Goal: Task Accomplishment & Management: Use online tool/utility

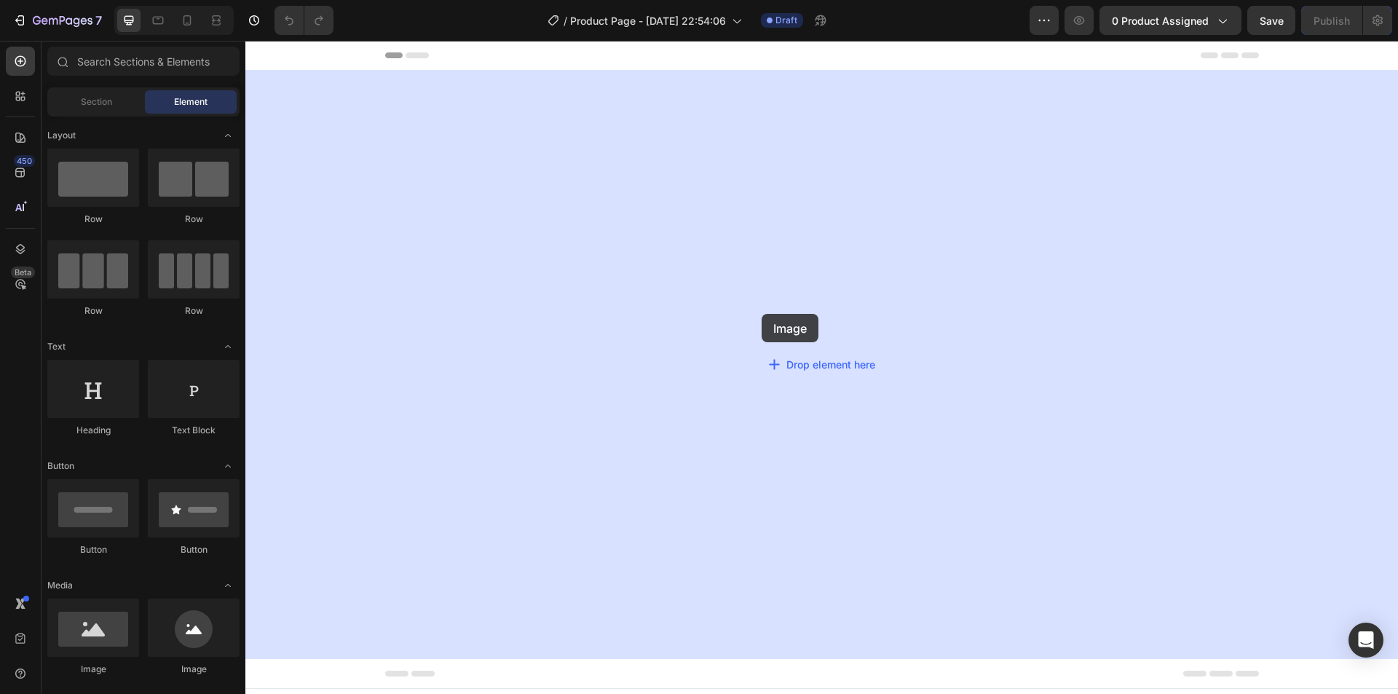
drag, startPoint x: 355, startPoint y: 687, endPoint x: 761, endPoint y: 314, distance: 551.7
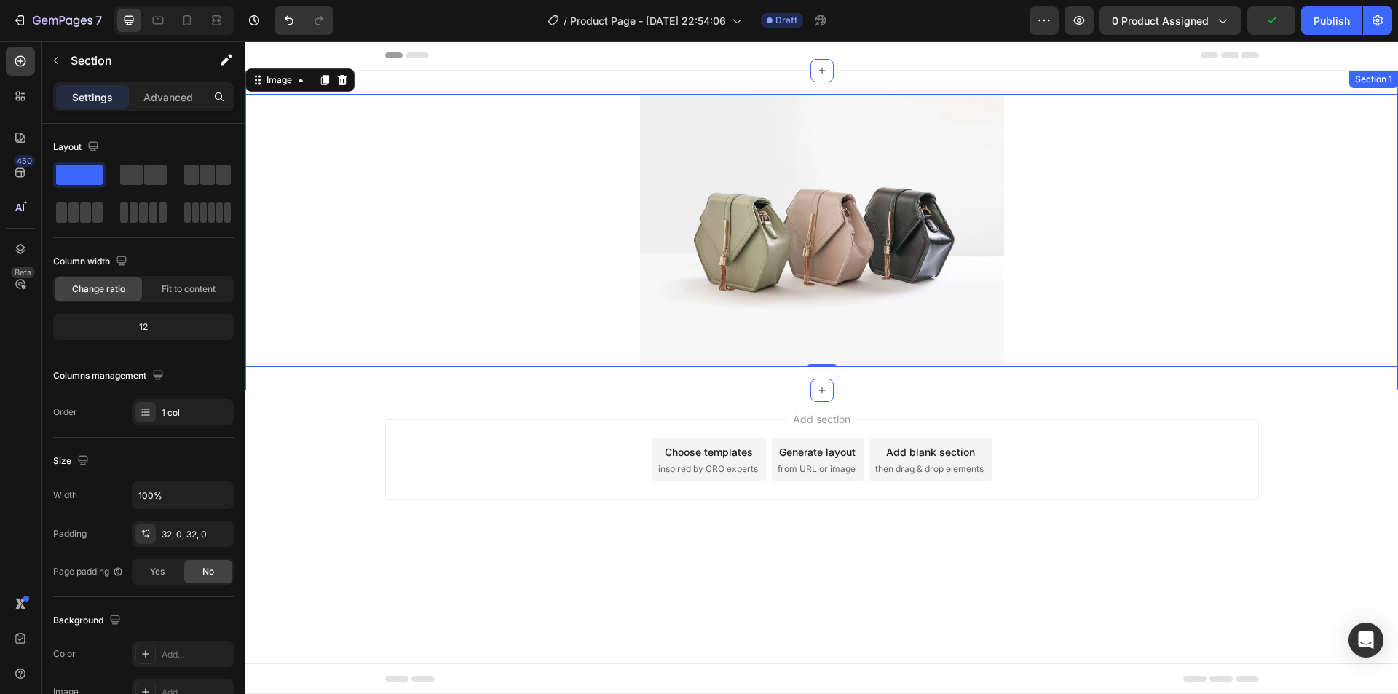
click at [478, 85] on div "Image 0 Section 1" at bounding box center [821, 231] width 1152 height 320
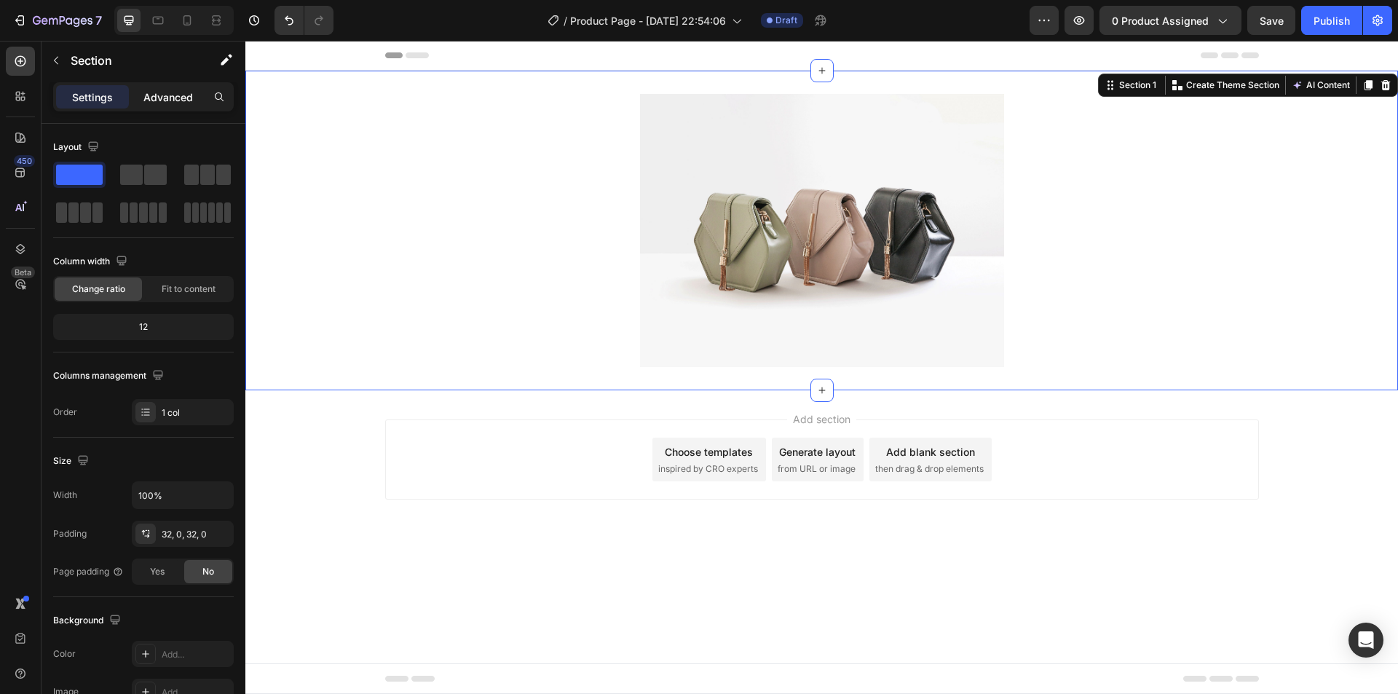
click at [180, 97] on p "Advanced" at bounding box center [167, 97] width 49 height 15
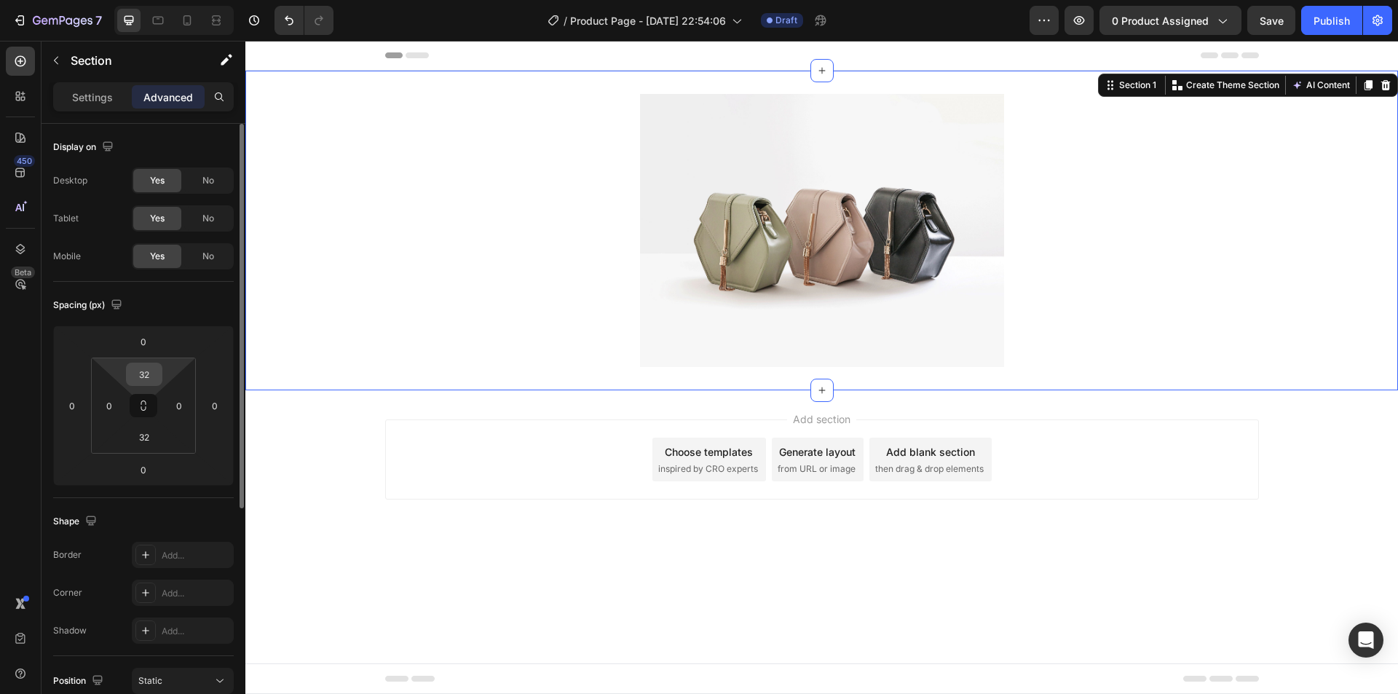
click at [149, 377] on input "32" at bounding box center [144, 374] width 29 height 22
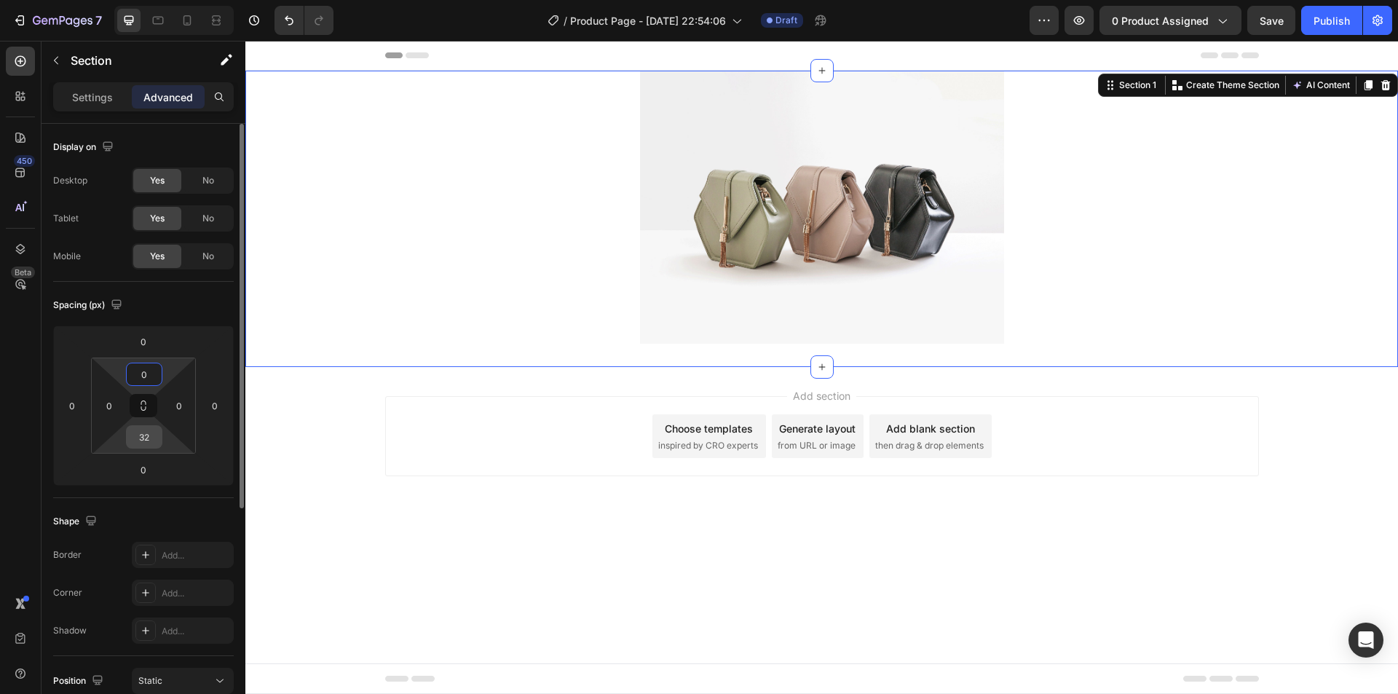
type input "0"
click at [151, 443] on input "32" at bounding box center [144, 437] width 29 height 22
type input "0"
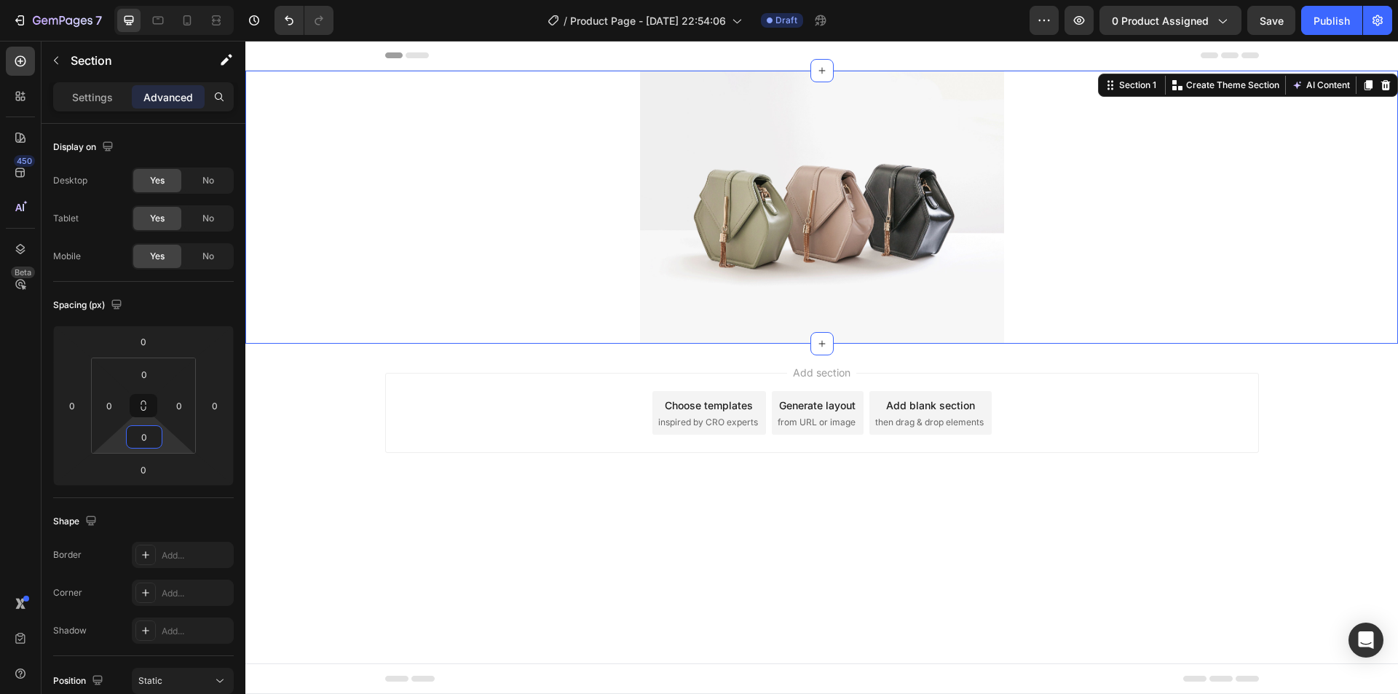
click at [483, 472] on div "Add section Choose templates inspired by CRO experts Generate layout from URL o…" at bounding box center [821, 433] width 1152 height 179
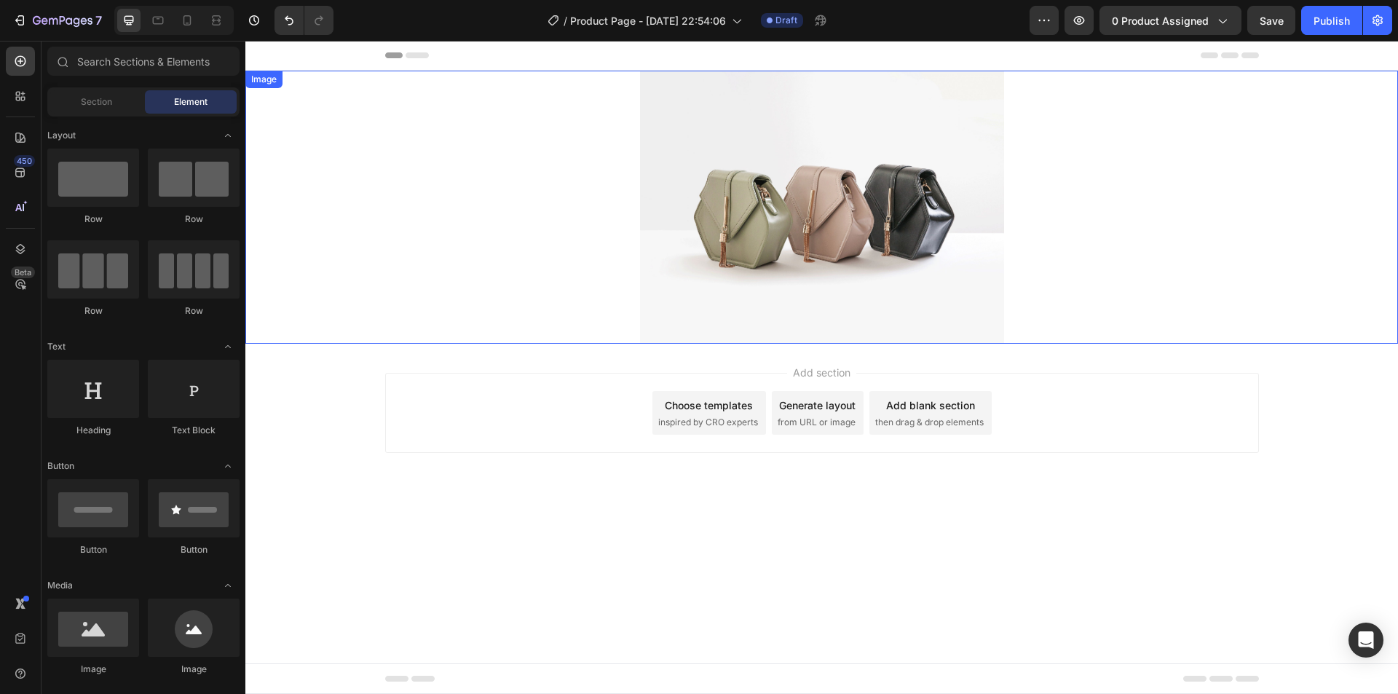
click at [612, 143] on div at bounding box center [821, 207] width 1152 height 273
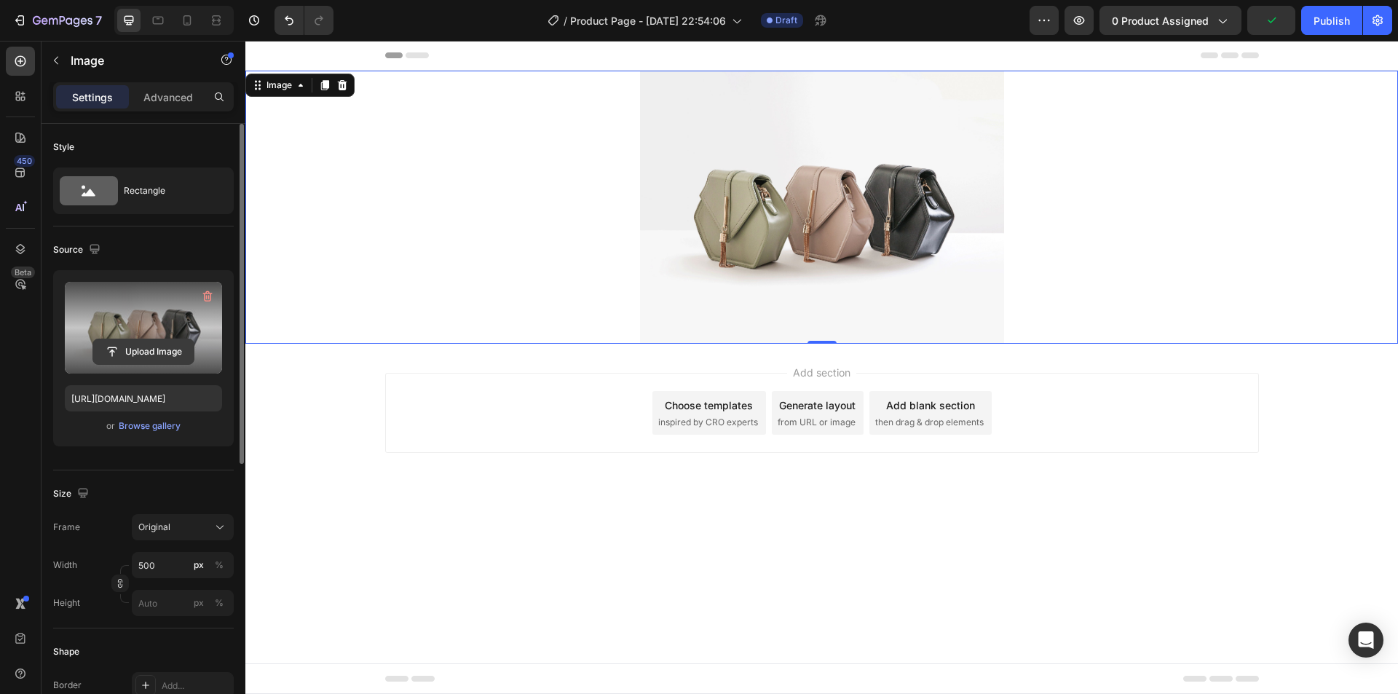
click at [171, 346] on input "file" at bounding box center [143, 351] width 100 height 25
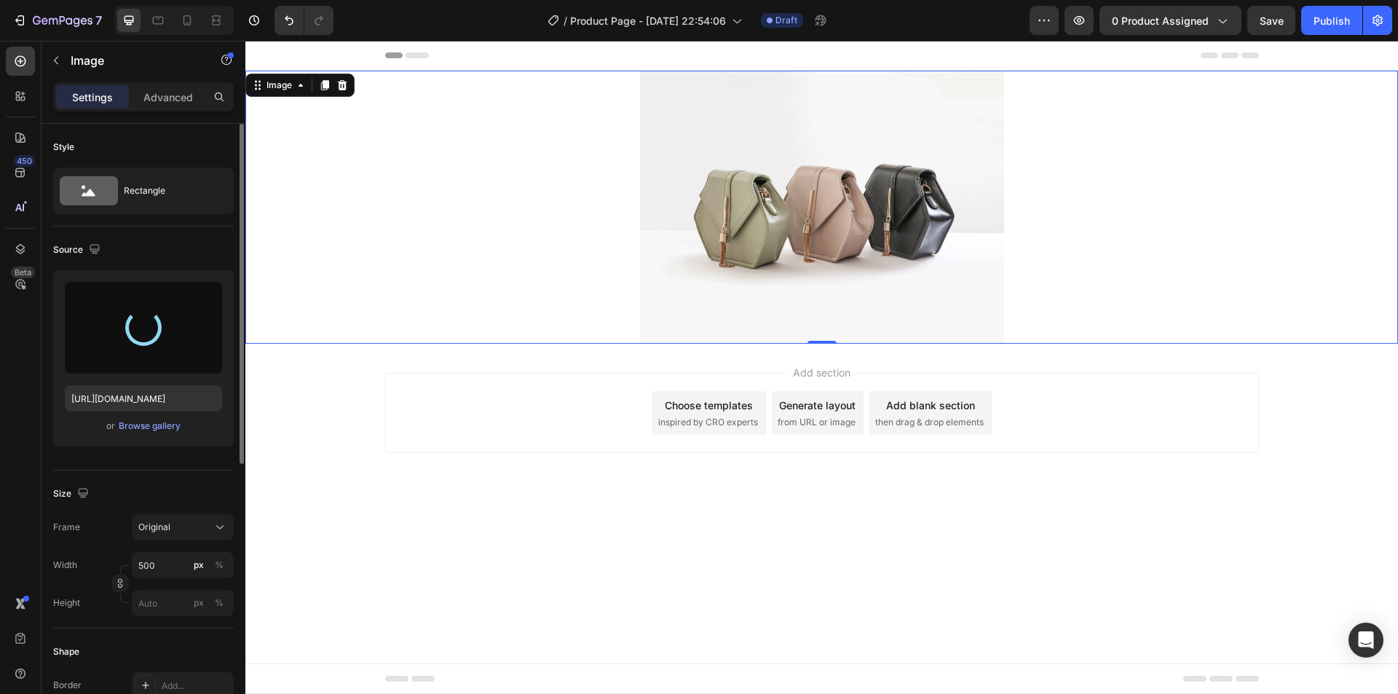
type input "[URL][DOMAIN_NAME]"
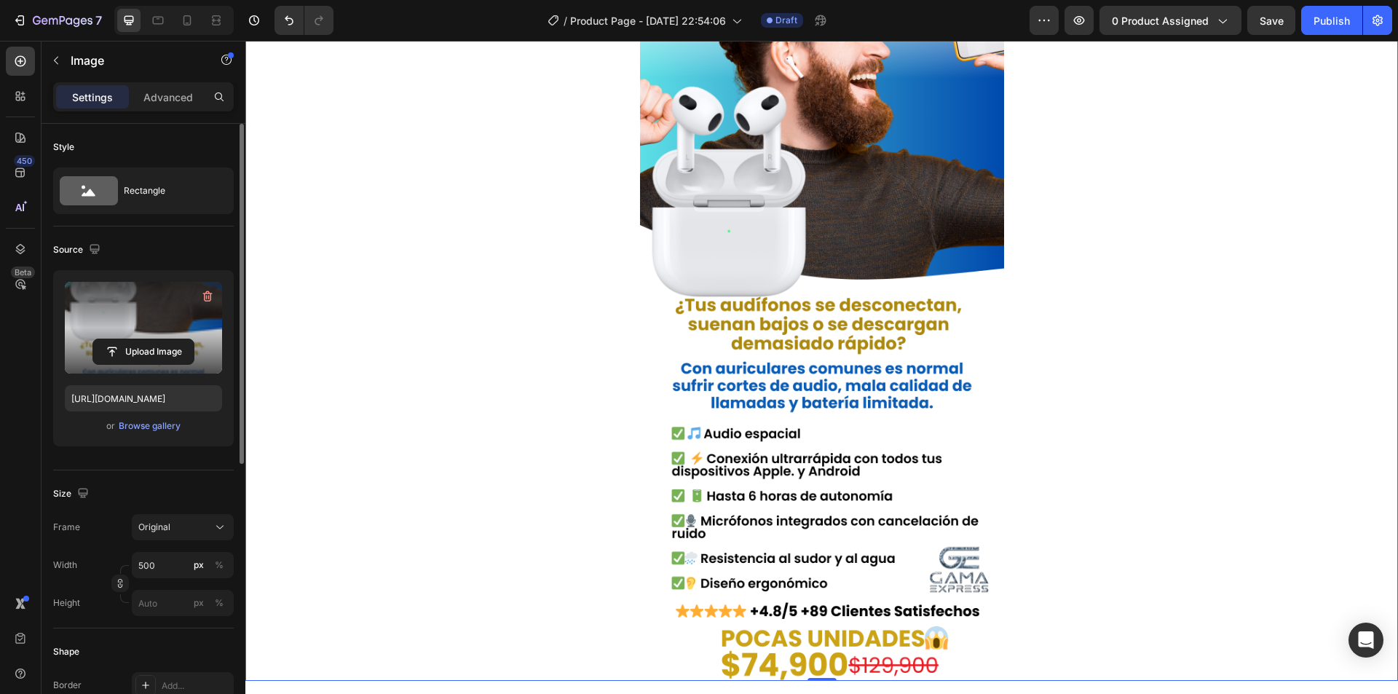
scroll to position [218, 0]
click at [186, 20] on icon at bounding box center [187, 20] width 15 height 15
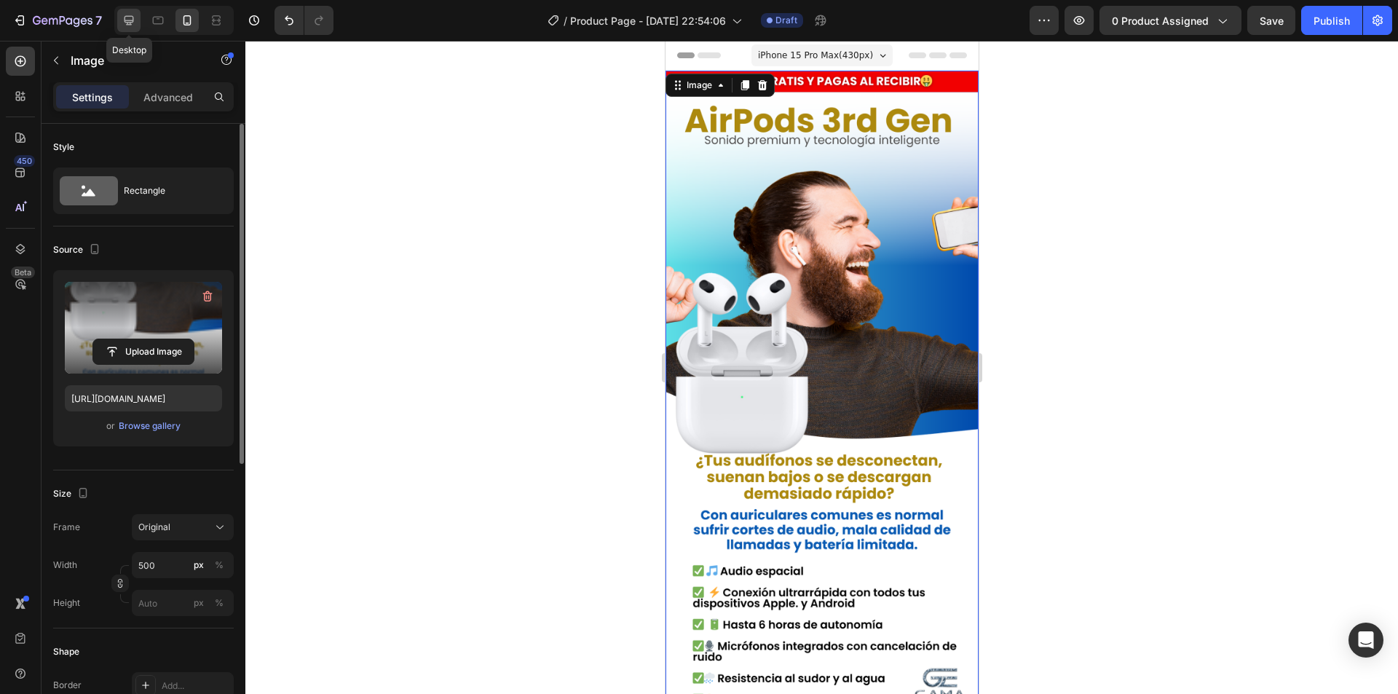
click at [136, 23] on icon at bounding box center [129, 20] width 15 height 15
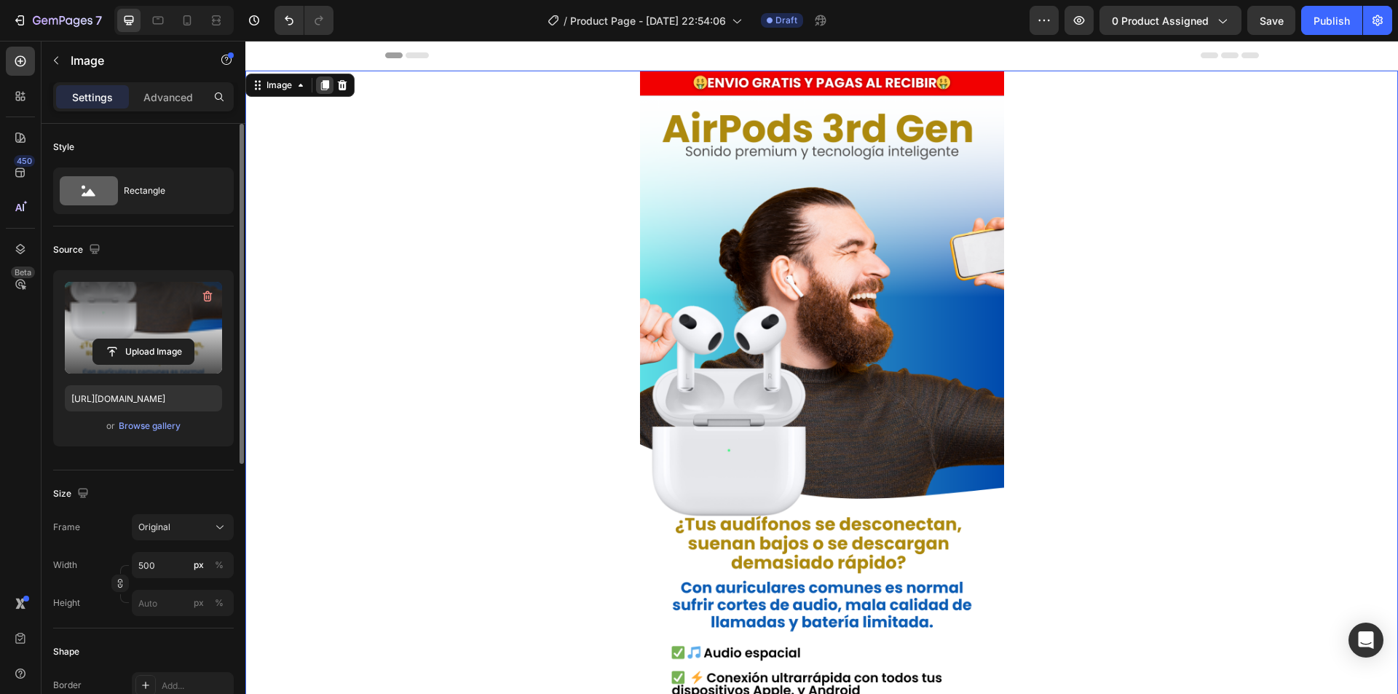
click at [328, 84] on icon at bounding box center [325, 85] width 8 height 10
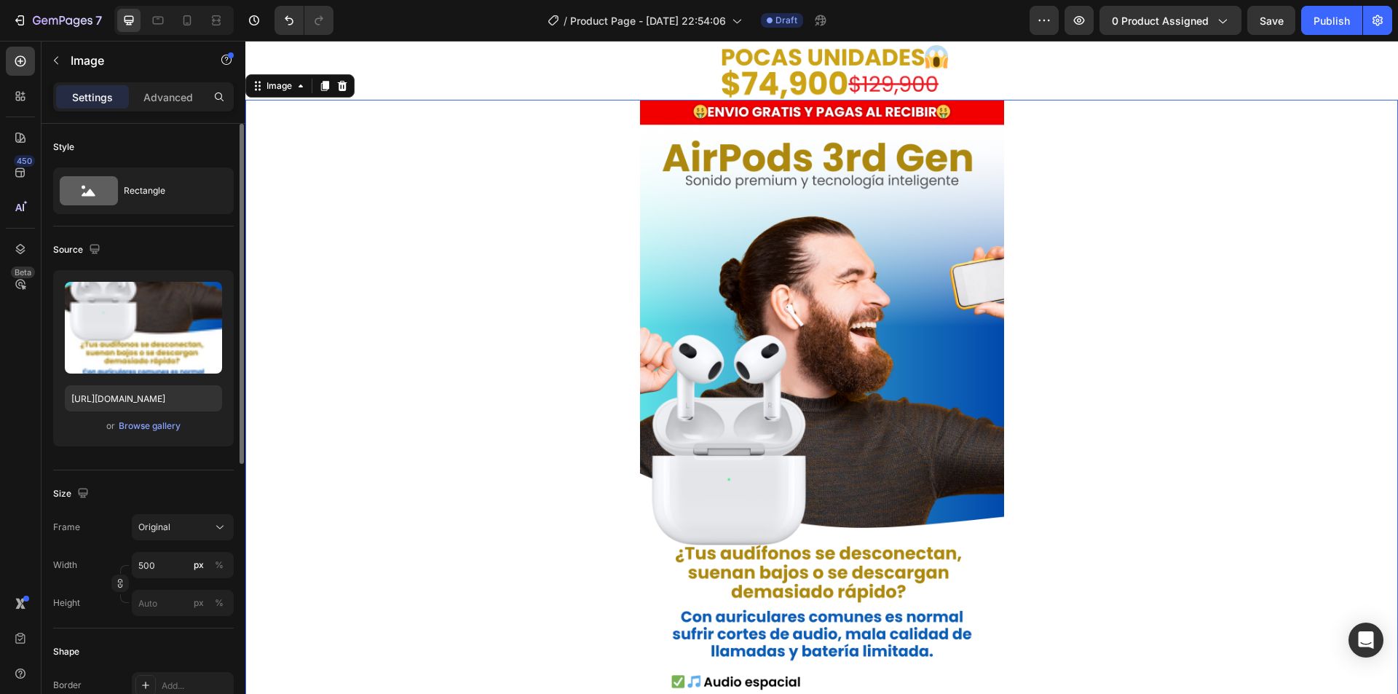
scroll to position [808, 0]
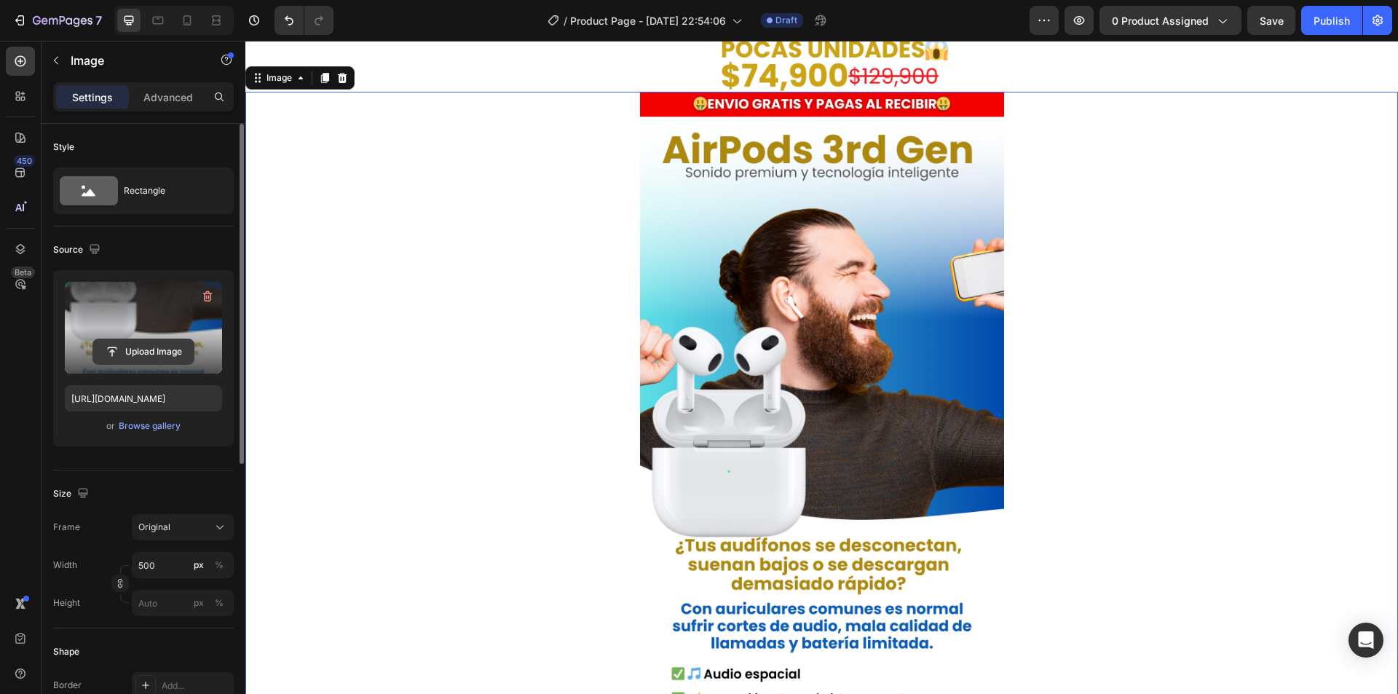
click at [165, 348] on input "file" at bounding box center [143, 351] width 100 height 25
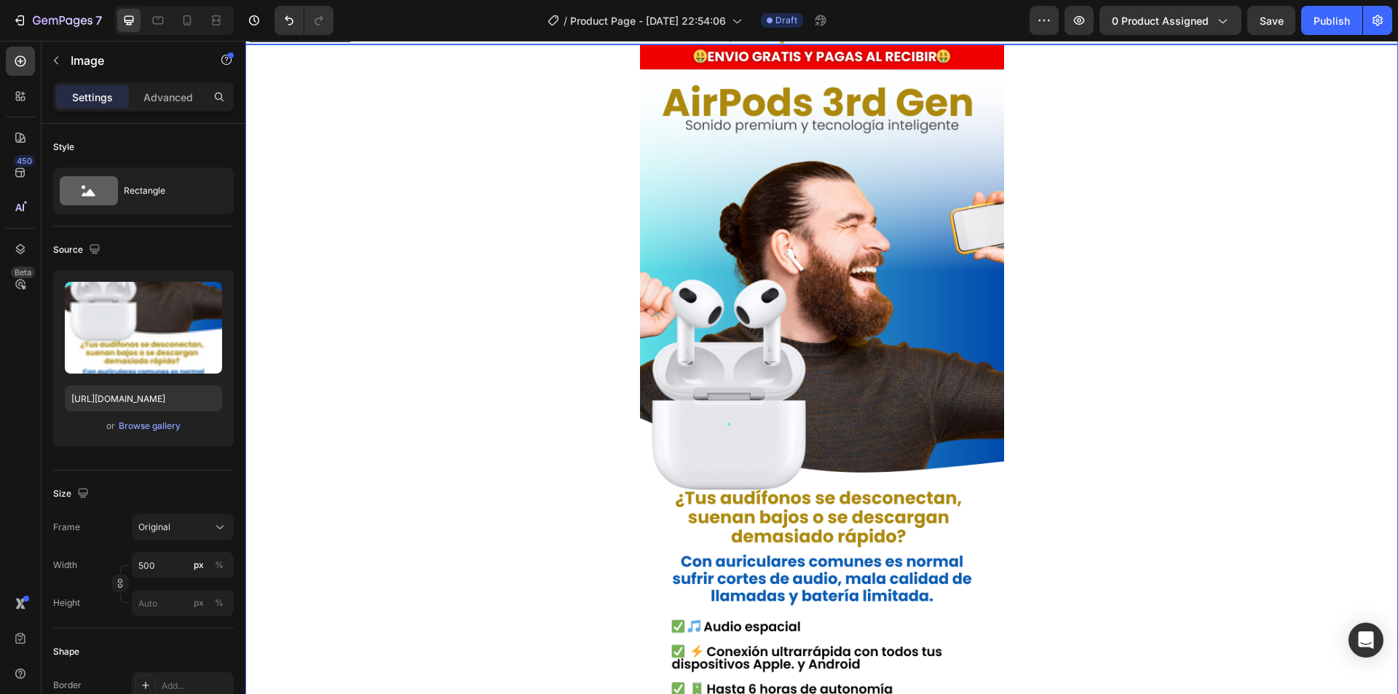
scroll to position [881, 0]
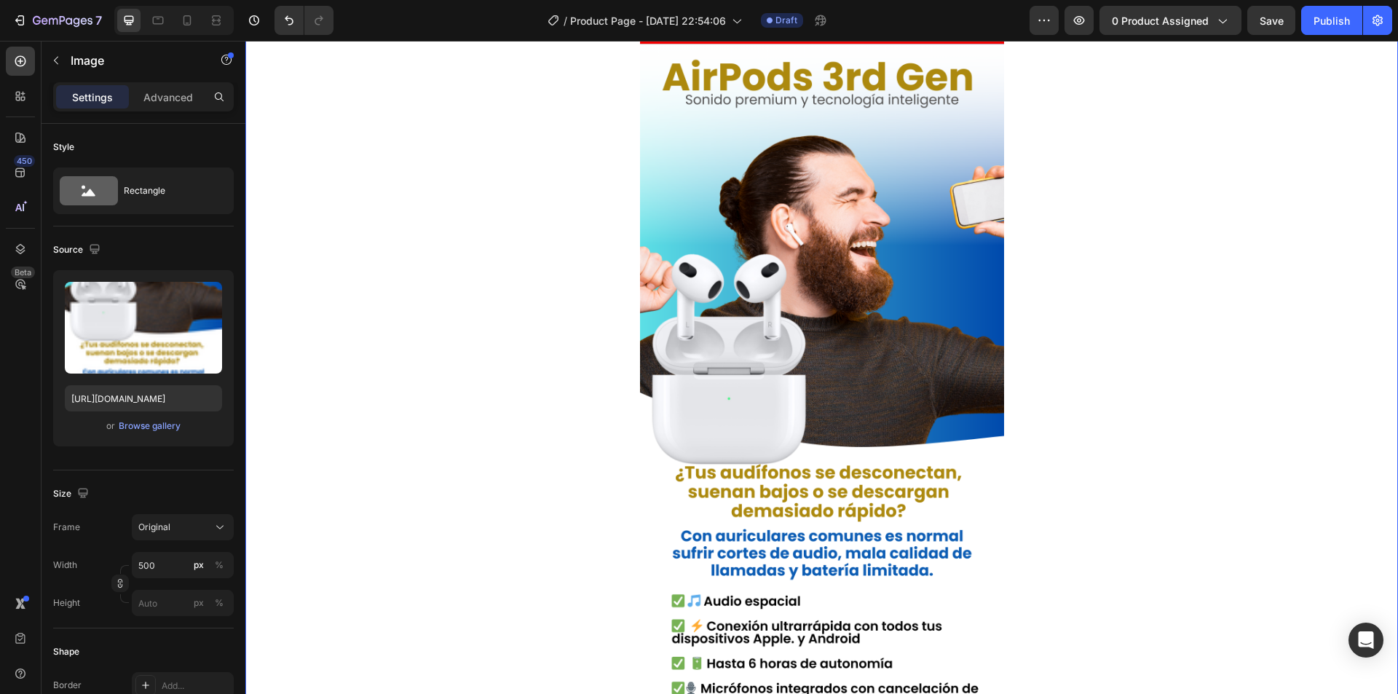
click at [931, 366] on img at bounding box center [822, 433] width 364 height 829
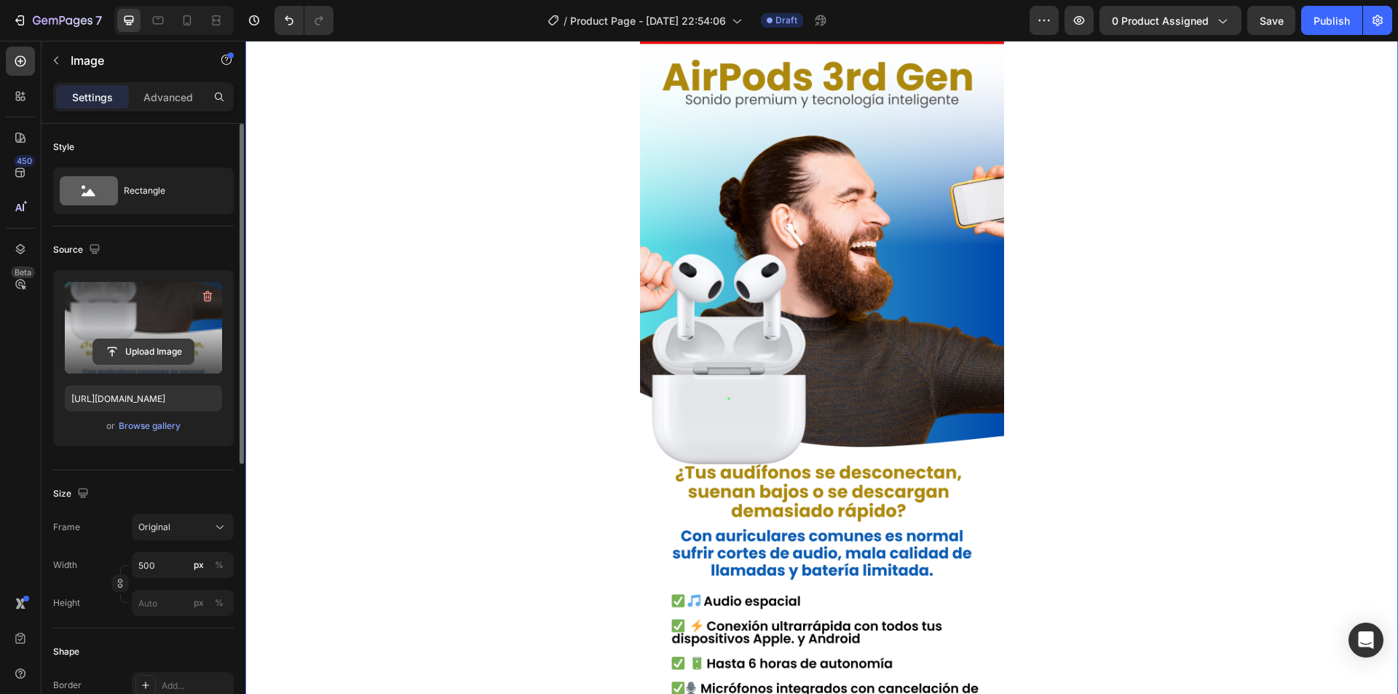
click at [143, 352] on input "file" at bounding box center [143, 351] width 100 height 25
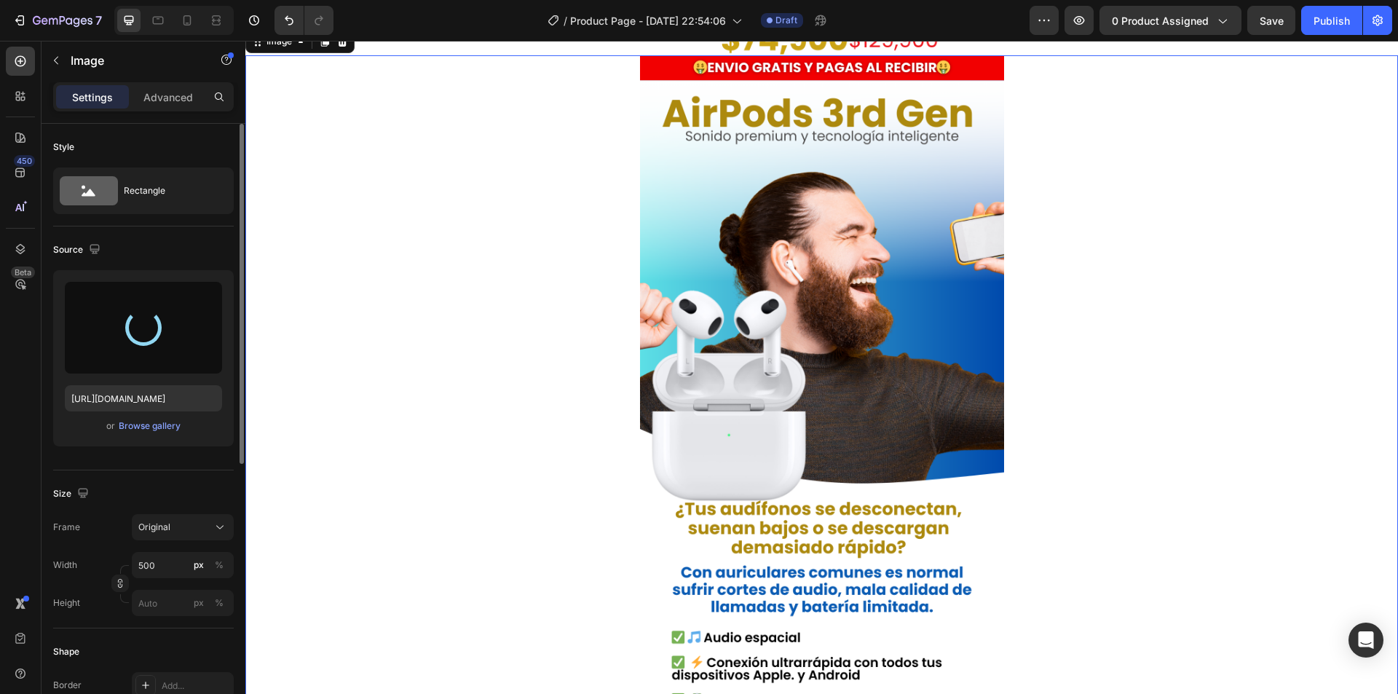
scroll to position [735, 0]
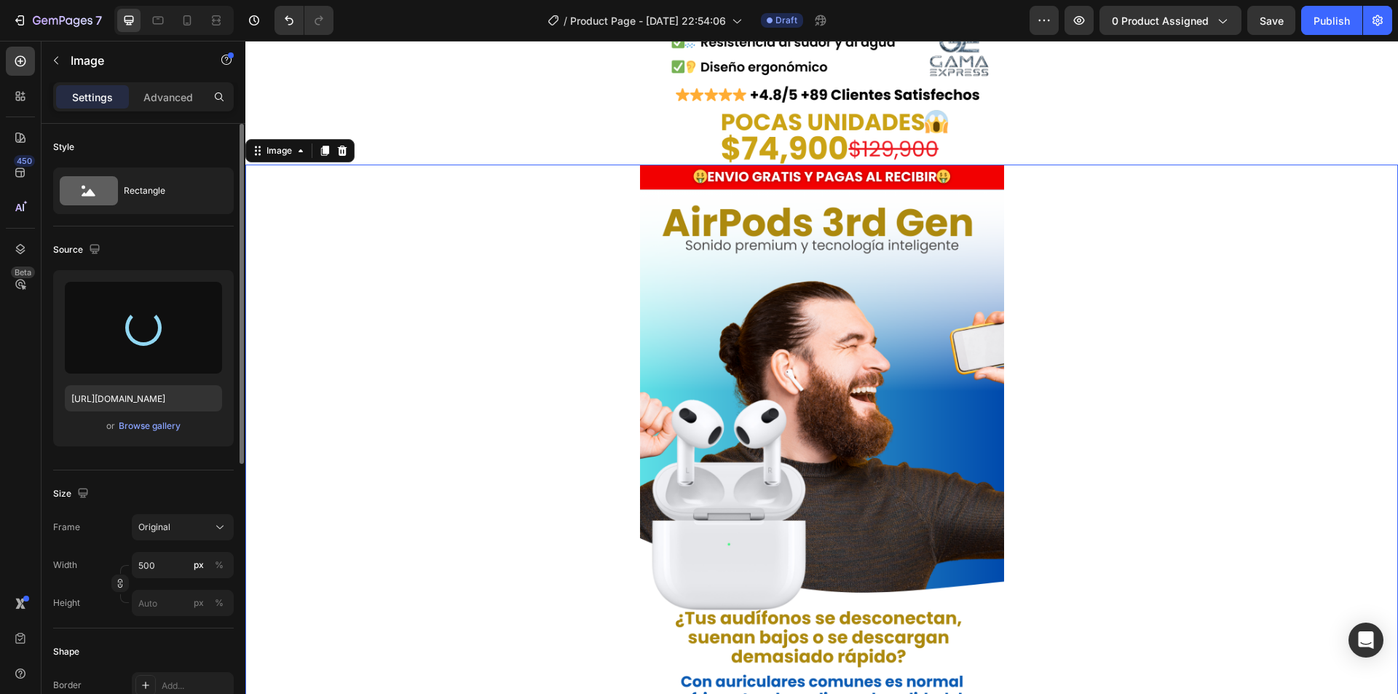
type input "[URL][DOMAIN_NAME]"
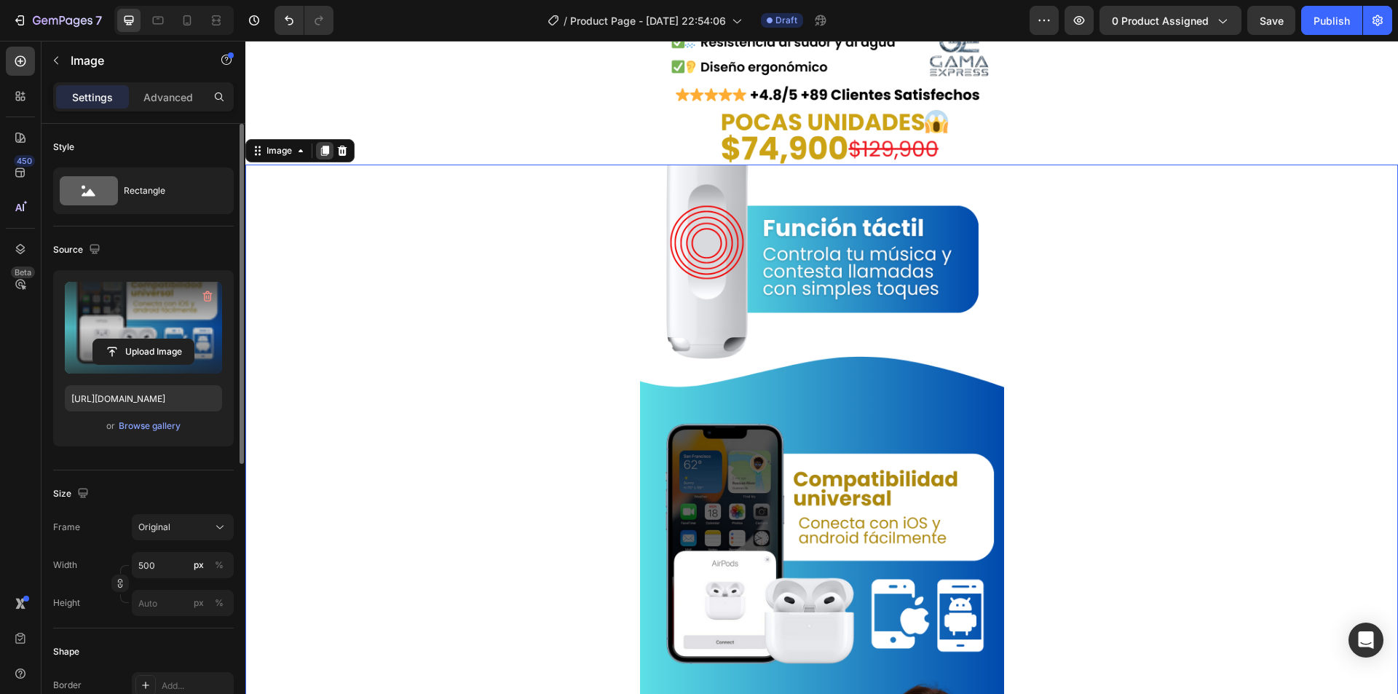
click at [328, 150] on icon at bounding box center [325, 151] width 8 height 10
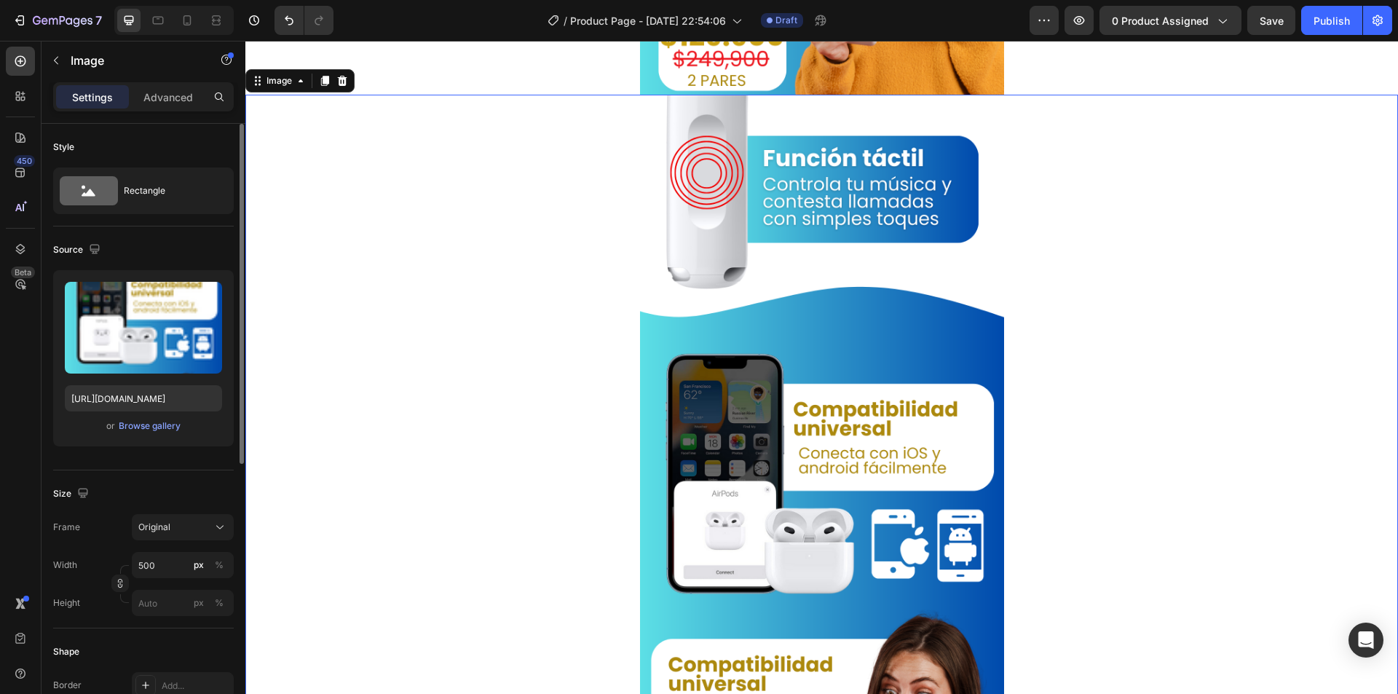
scroll to position [1637, 0]
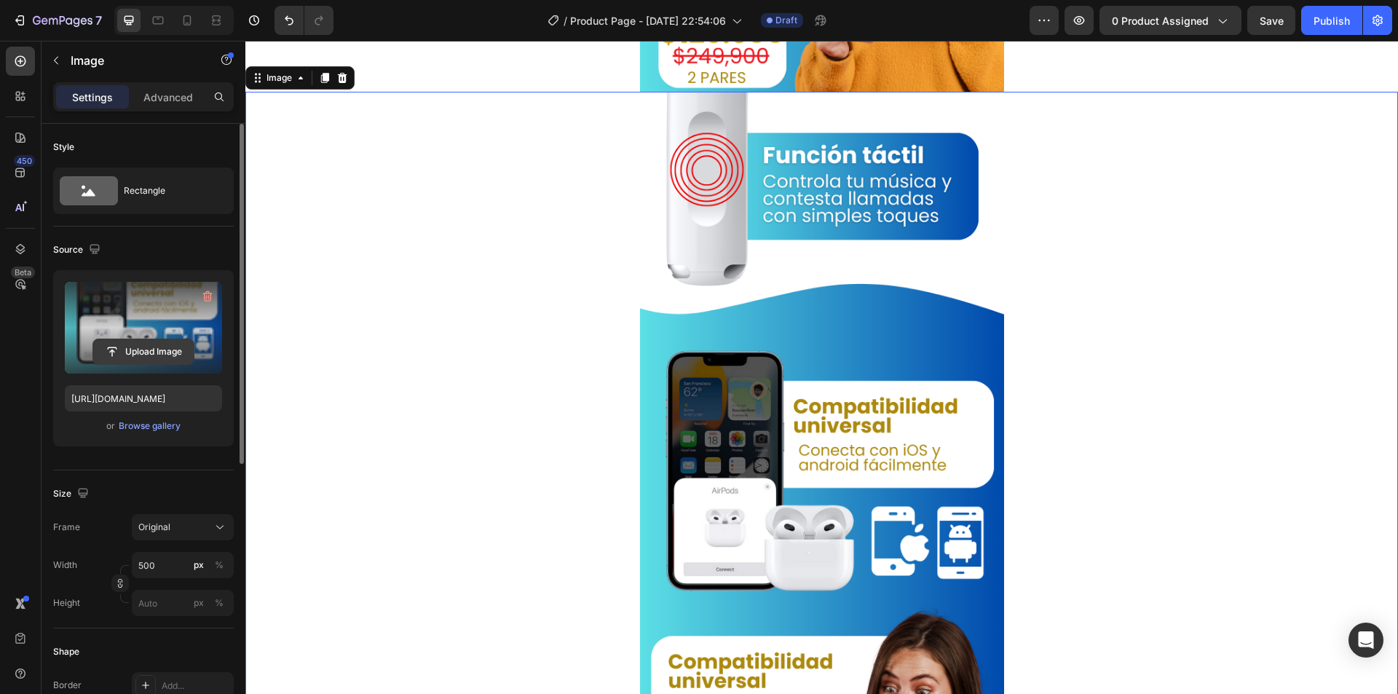
click at [137, 352] on input "file" at bounding box center [143, 351] width 100 height 25
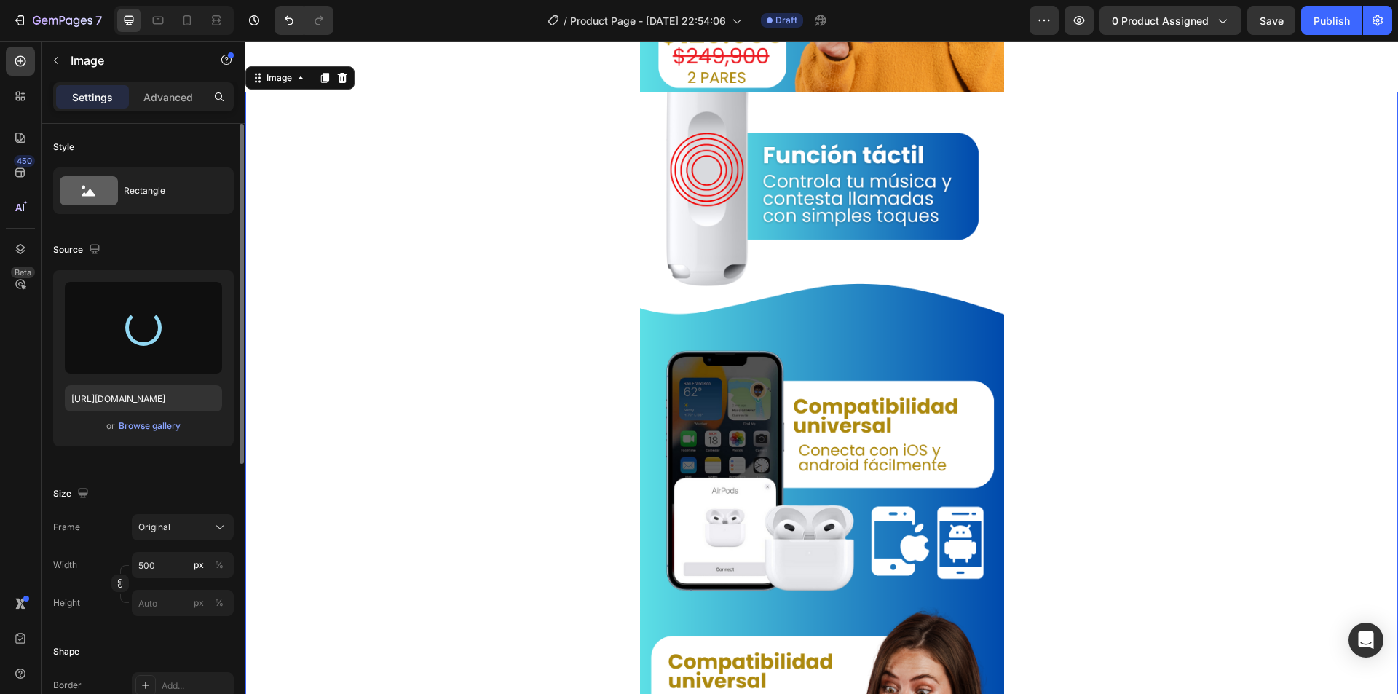
type input "[URL][DOMAIN_NAME]"
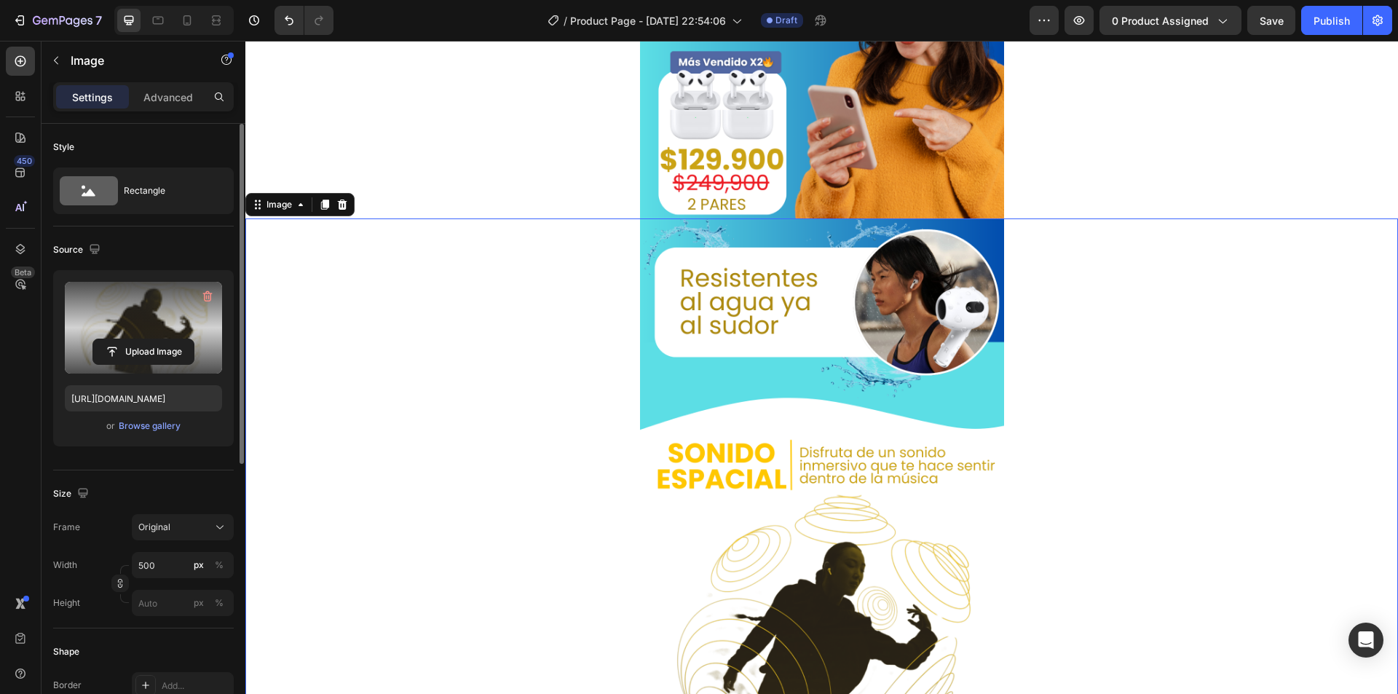
scroll to position [1491, 0]
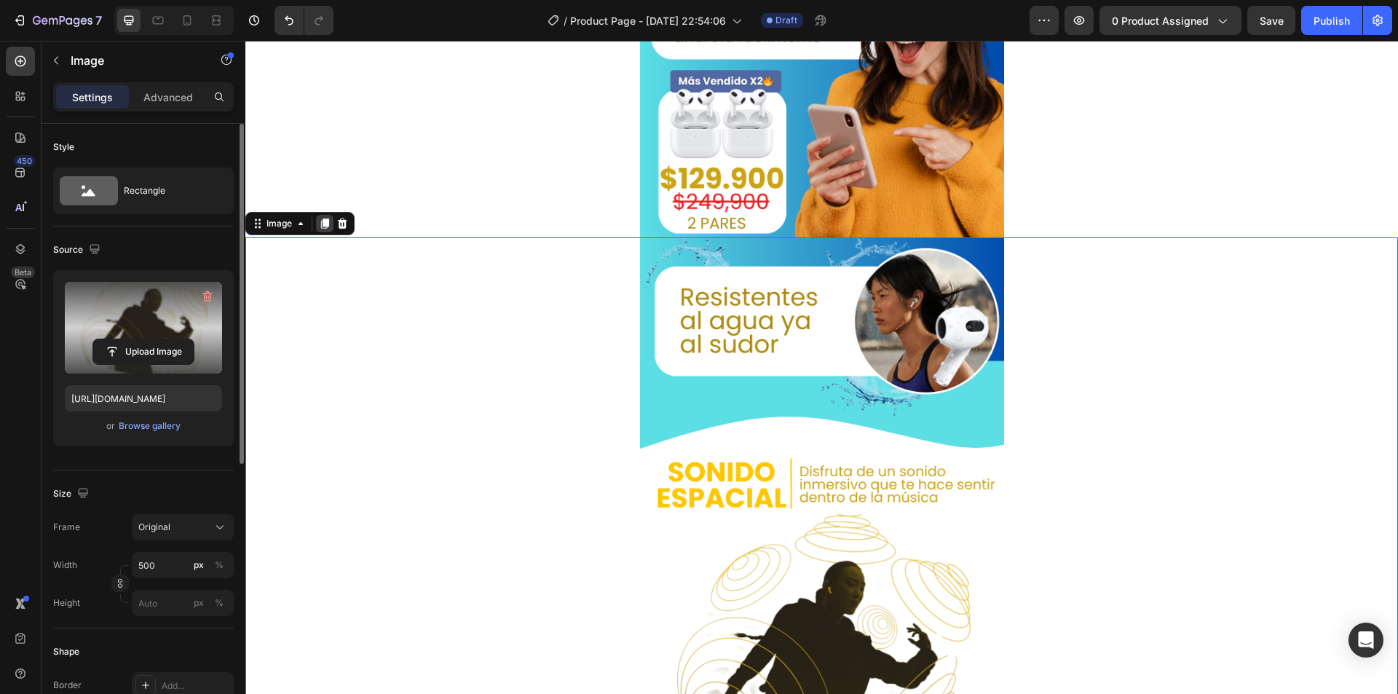
click at [320, 226] on icon at bounding box center [325, 224] width 12 height 12
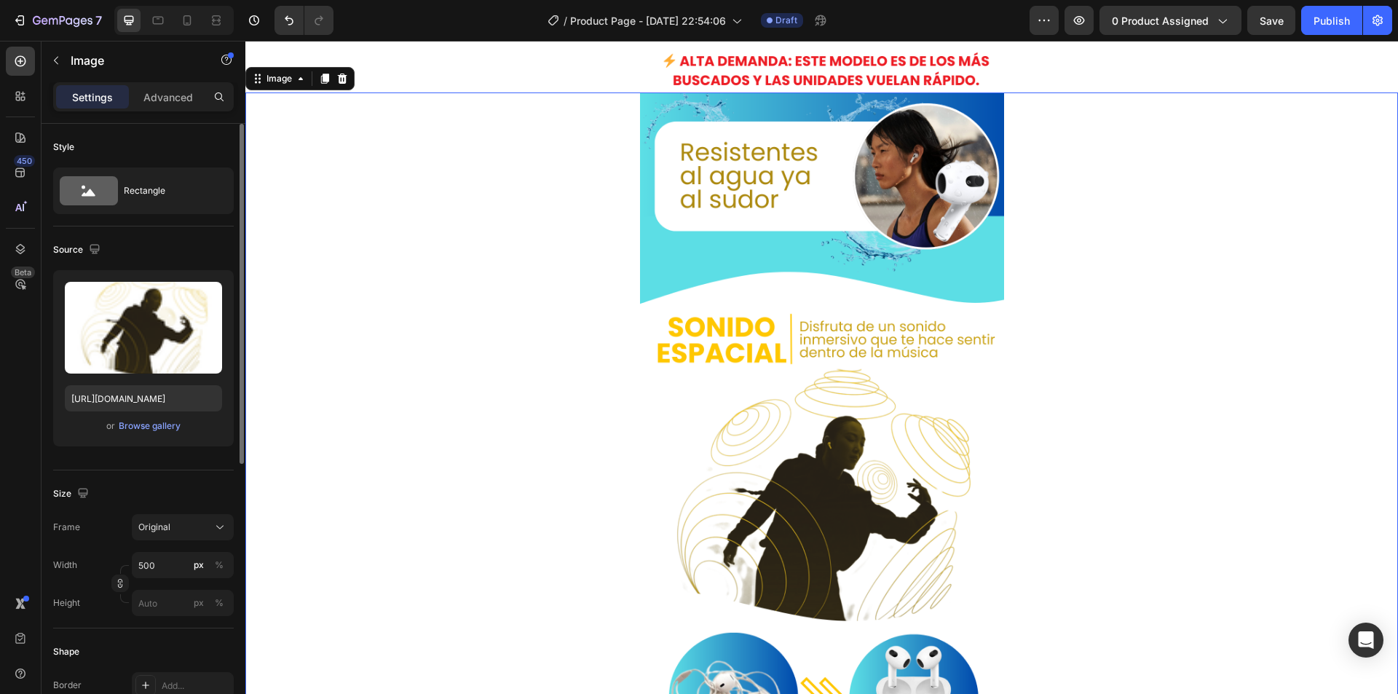
scroll to position [2466, 0]
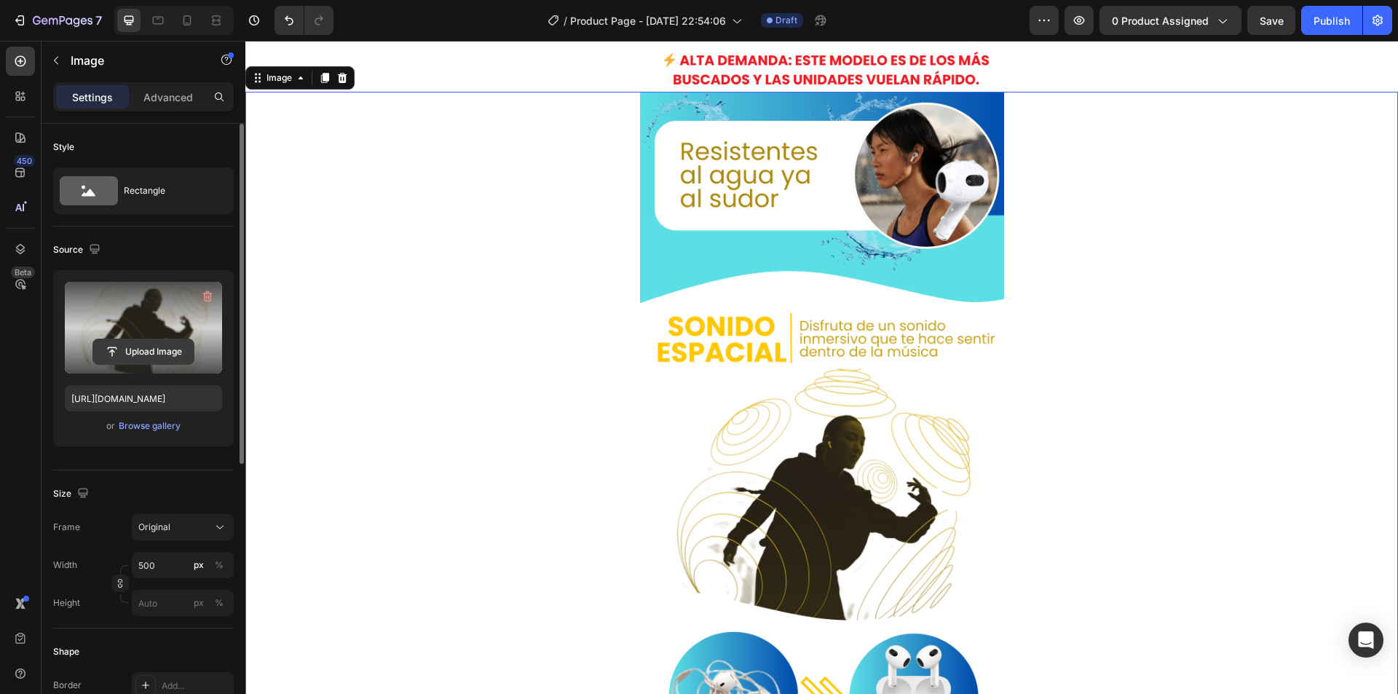
click at [130, 346] on input "file" at bounding box center [143, 351] width 100 height 25
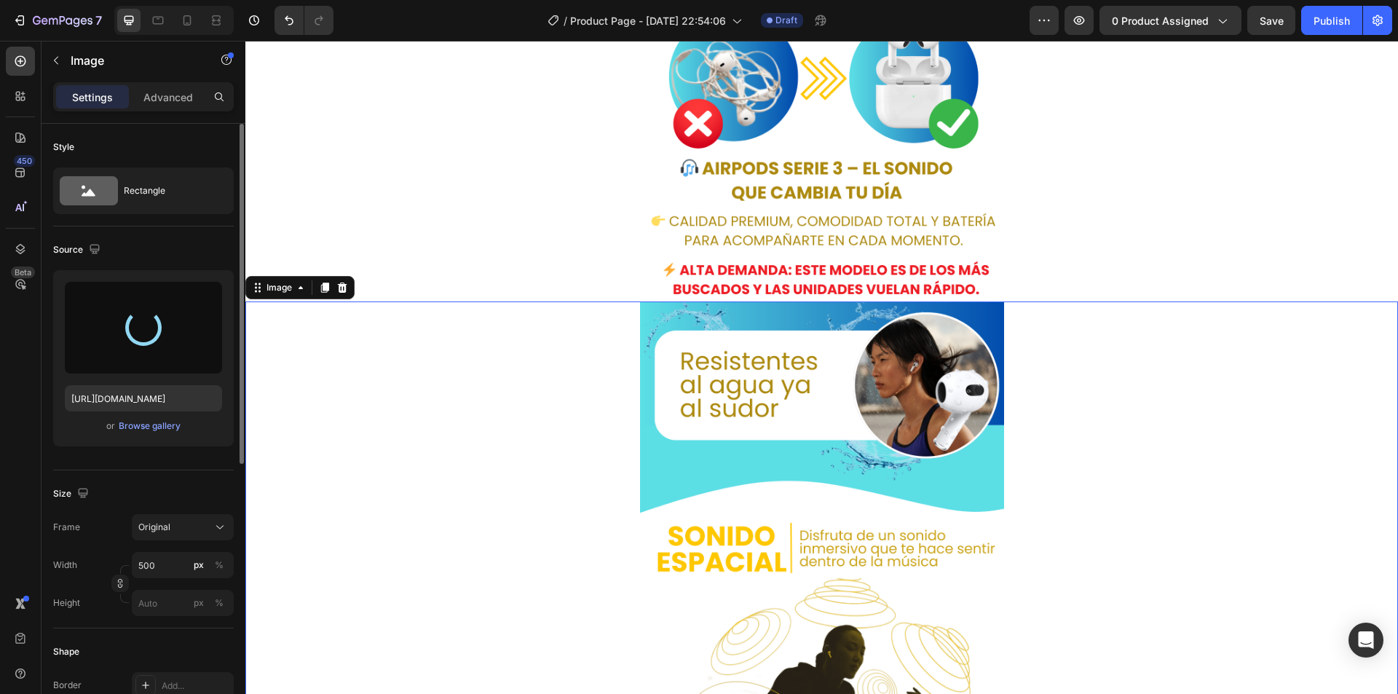
scroll to position [2248, 0]
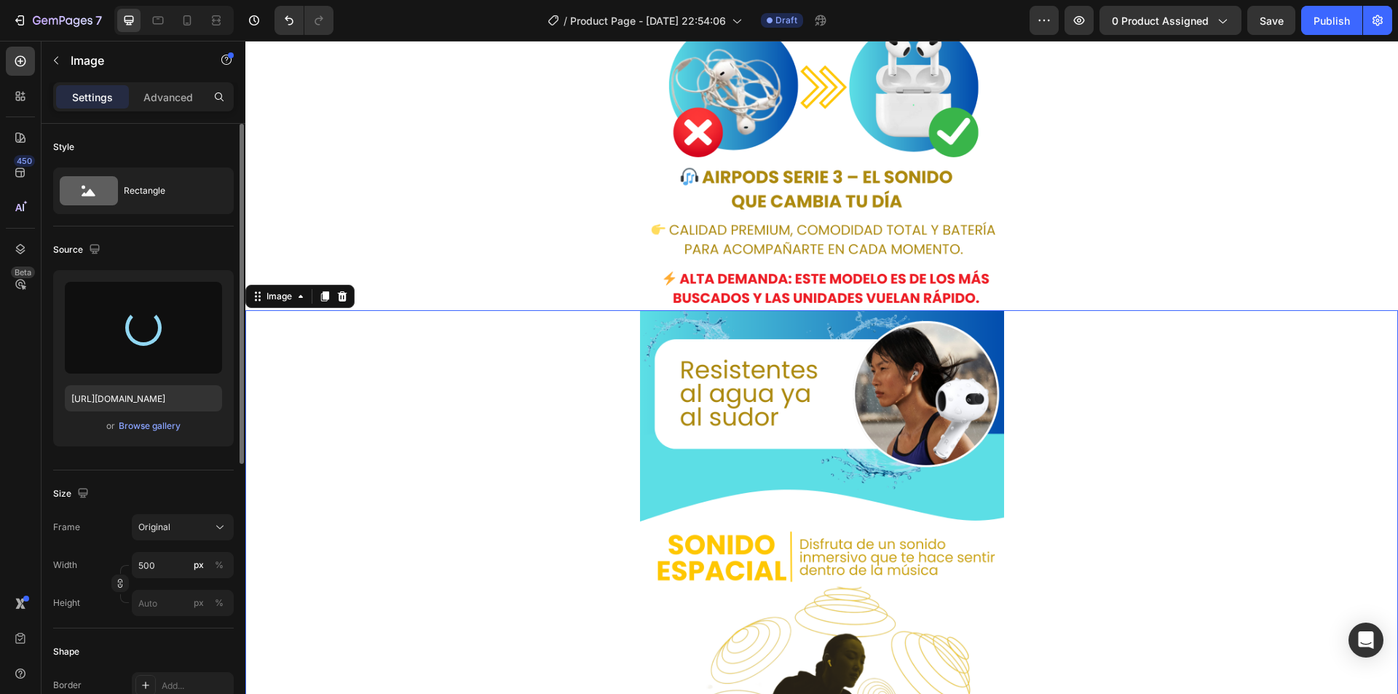
type input "[URL][DOMAIN_NAME]"
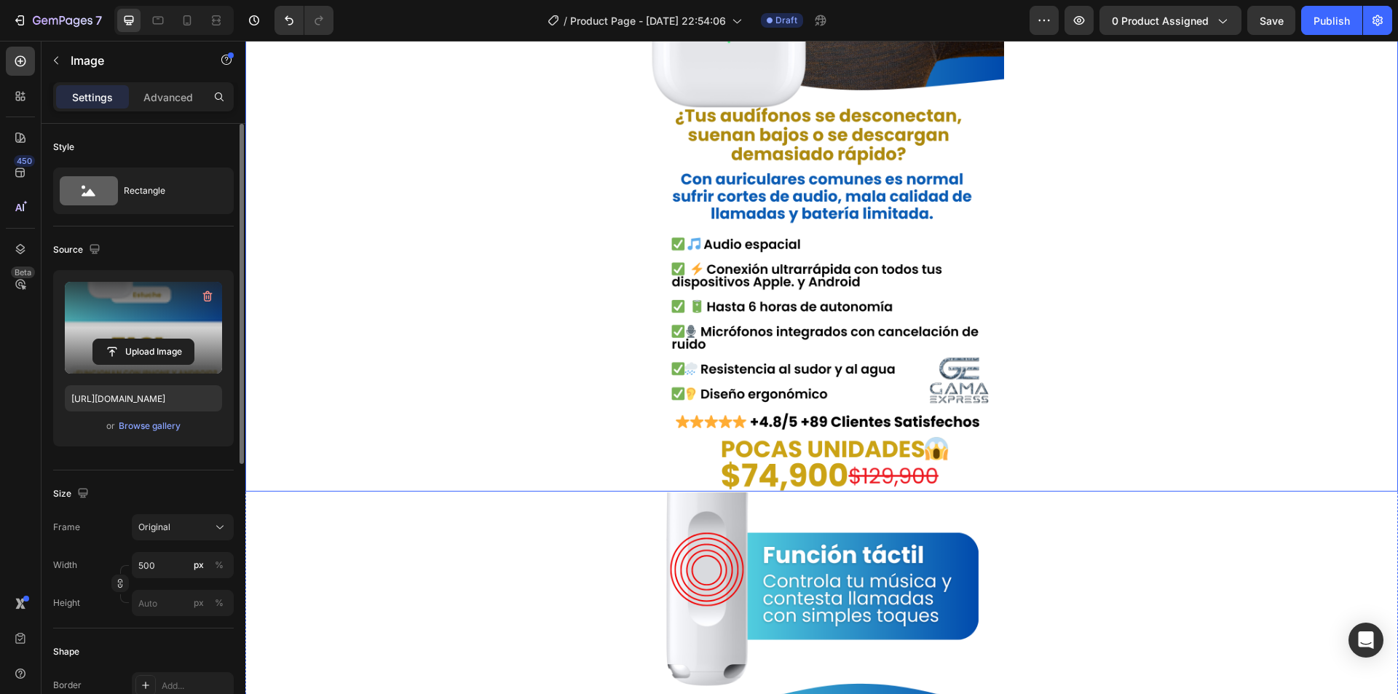
scroll to position [437, 0]
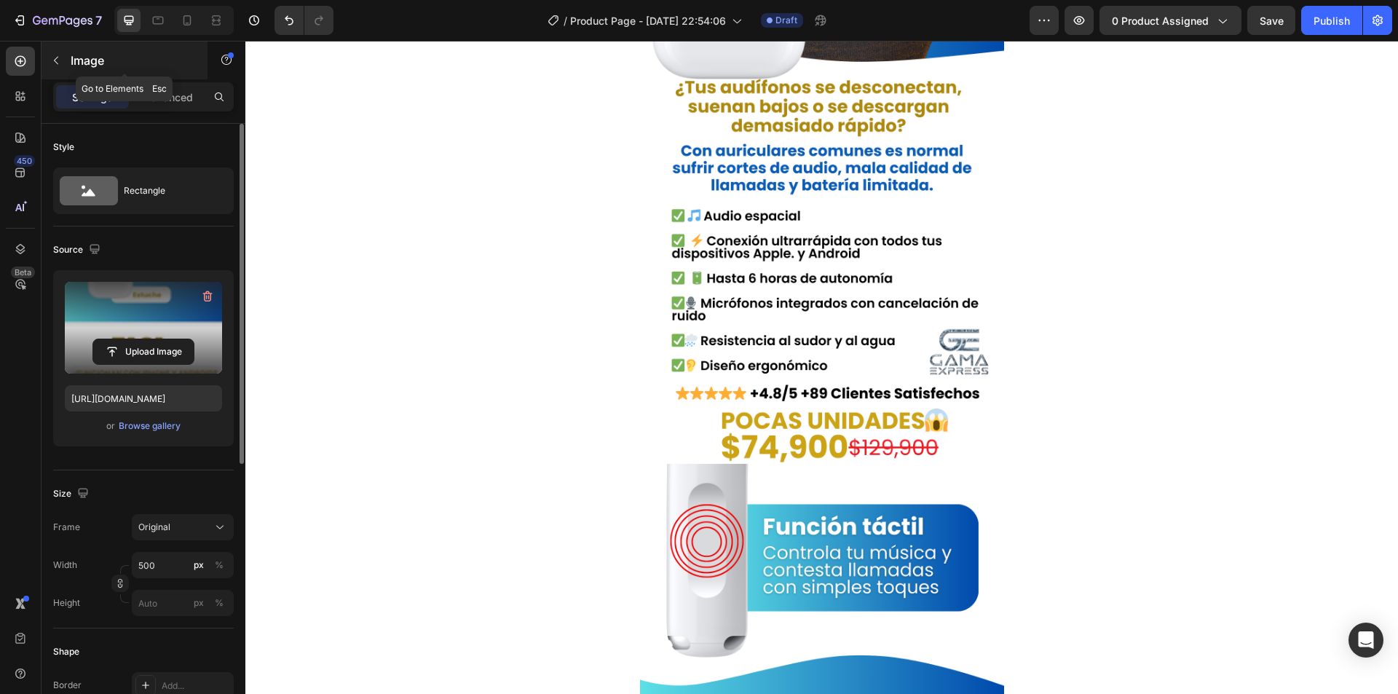
click at [71, 55] on p "Image" at bounding box center [133, 60] width 124 height 17
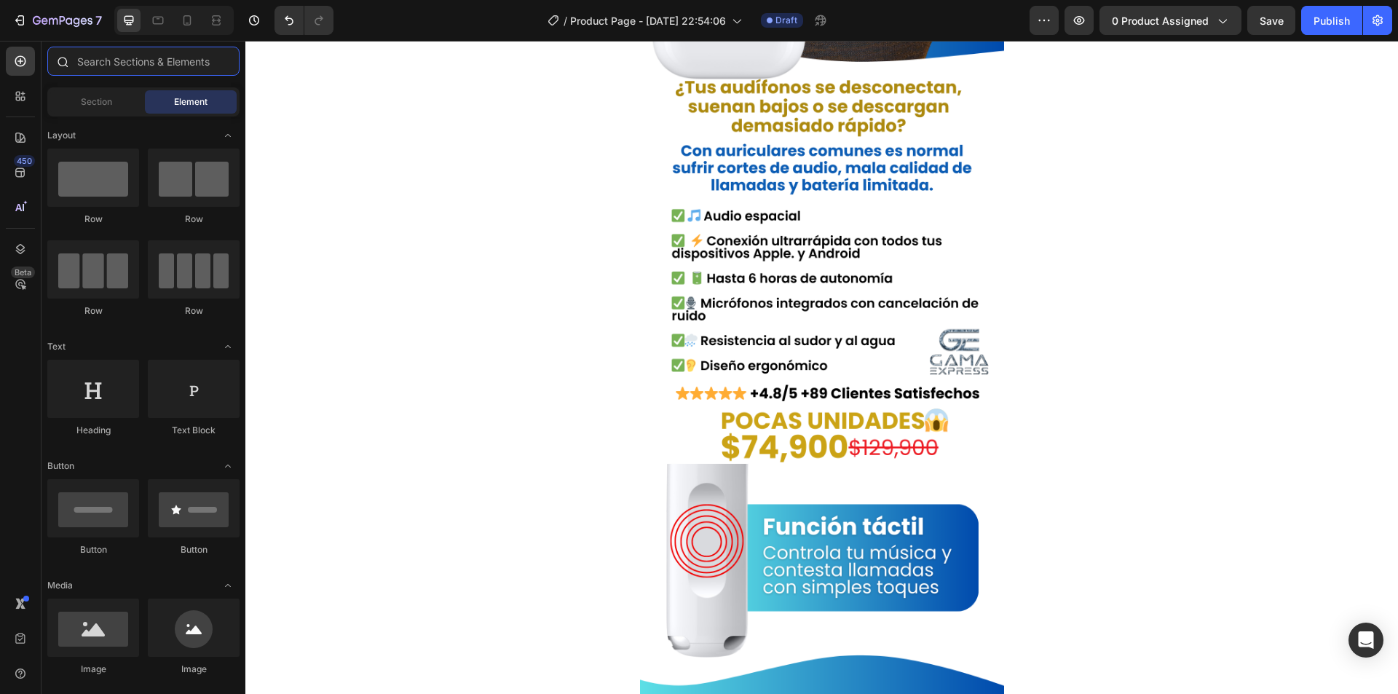
click at [193, 68] on input "text" at bounding box center [143, 61] width 192 height 29
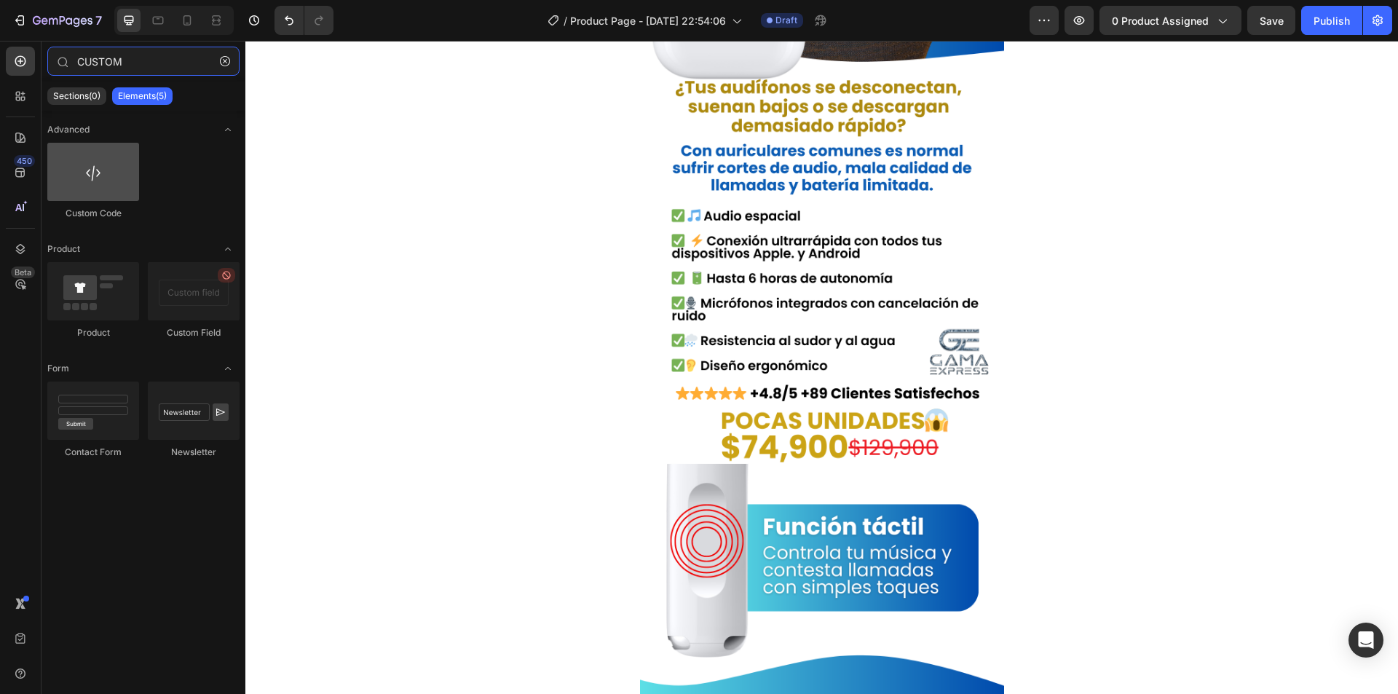
type input "CUSTOM"
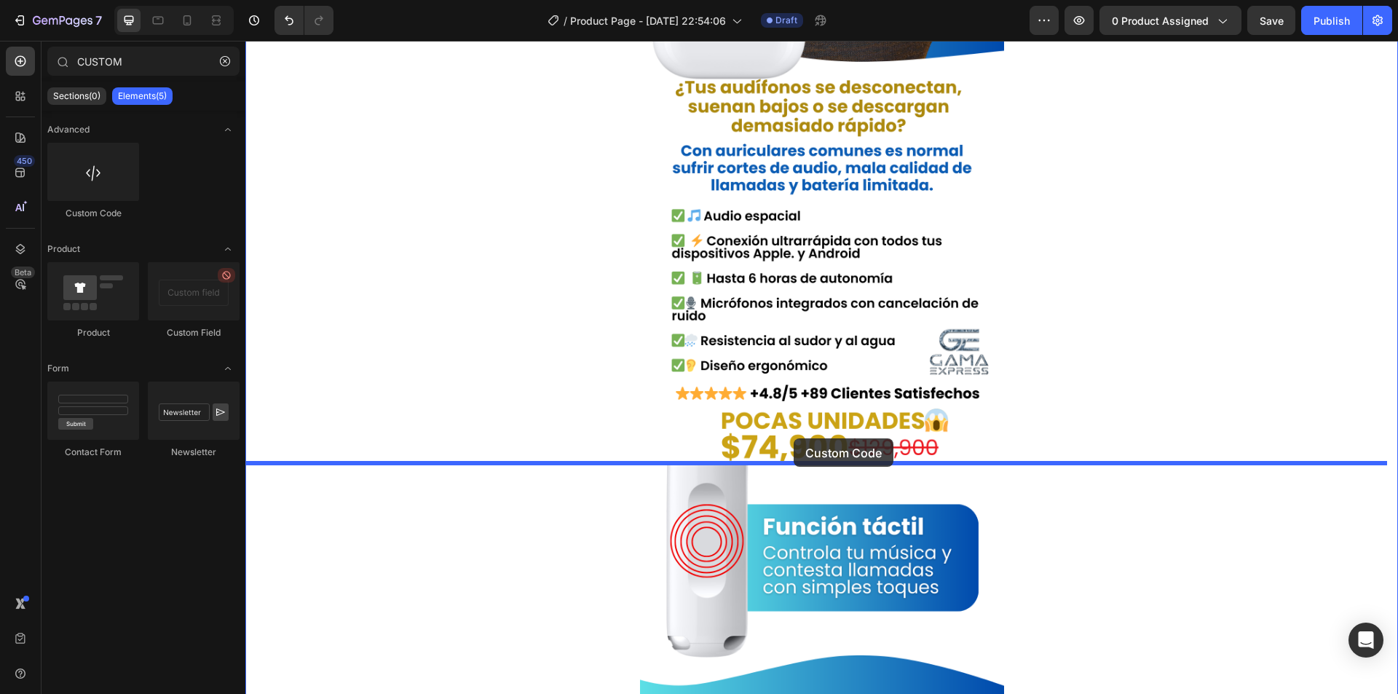
drag, startPoint x: 322, startPoint y: 209, endPoint x: 793, endPoint y: 438, distance: 524.5
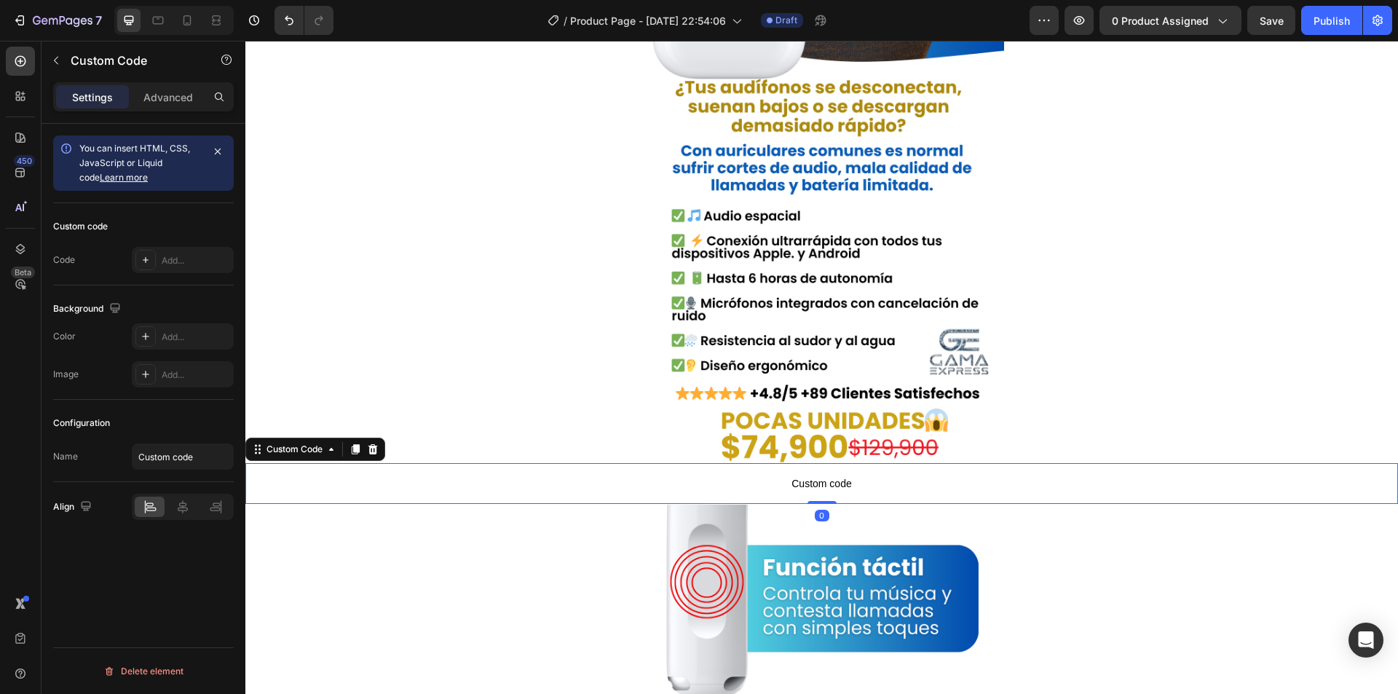
click at [691, 488] on span "Custom code" at bounding box center [821, 483] width 1152 height 17
click at [185, 259] on div "Add..." at bounding box center [196, 260] width 68 height 13
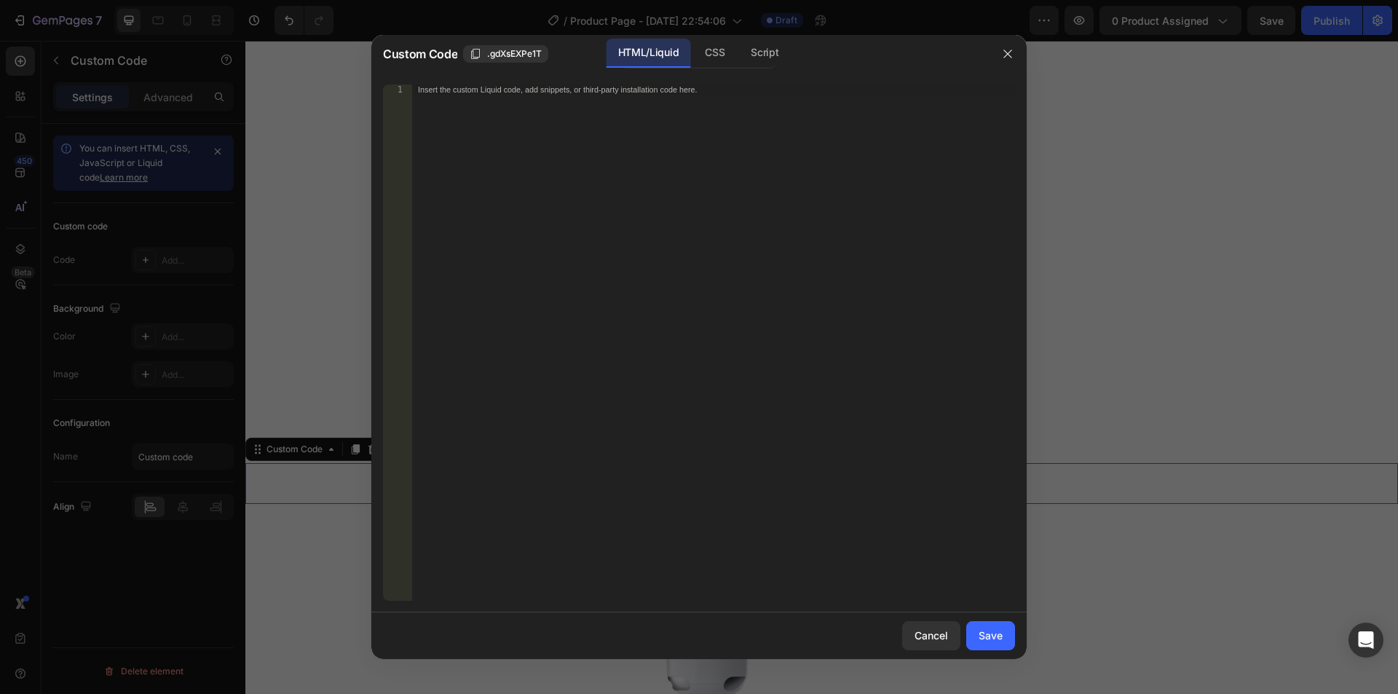
click at [602, 199] on div "Insert the custom Liquid code, add snippets, or third-party installation code h…" at bounding box center [713, 352] width 603 height 536
paste textarea "<div id="_rsi-cod-form-embed-custom-hook"></div>"
type textarea "<div id="_rsi-cod-form-embed-custom-hook"></div>"
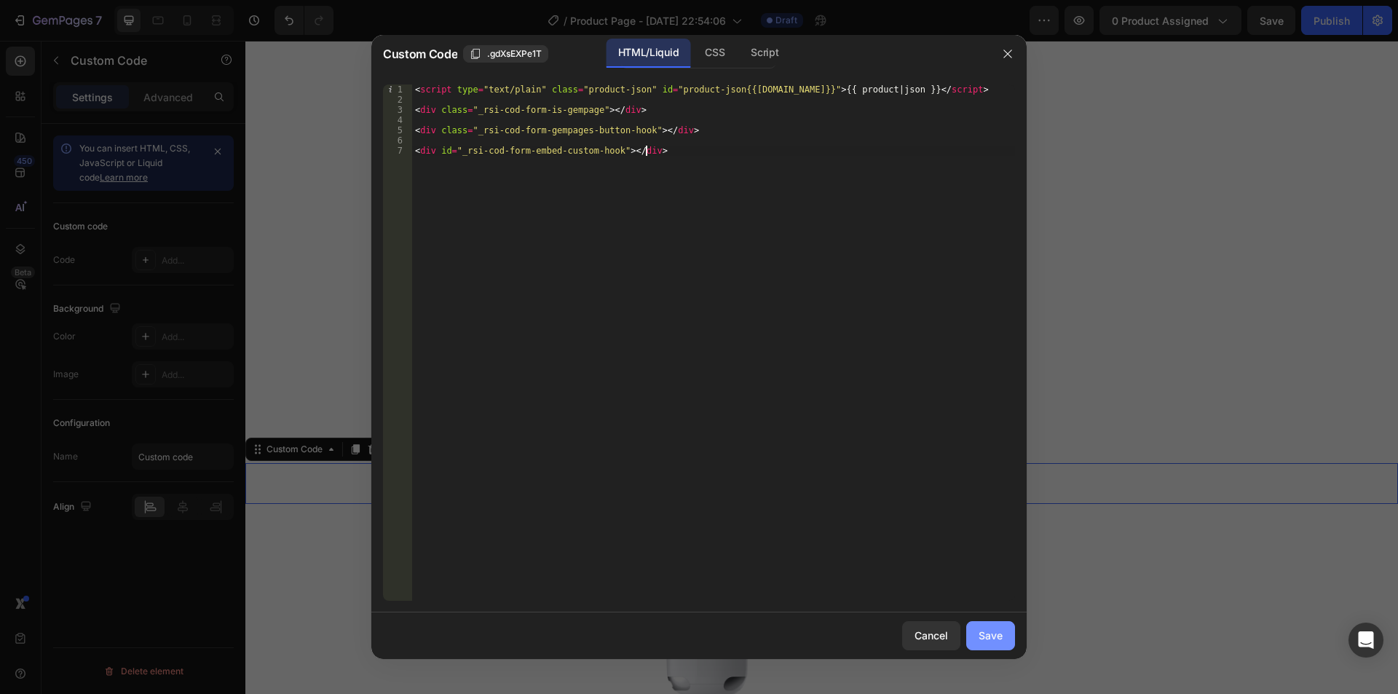
click at [994, 638] on div "Save" at bounding box center [990, 634] width 24 height 15
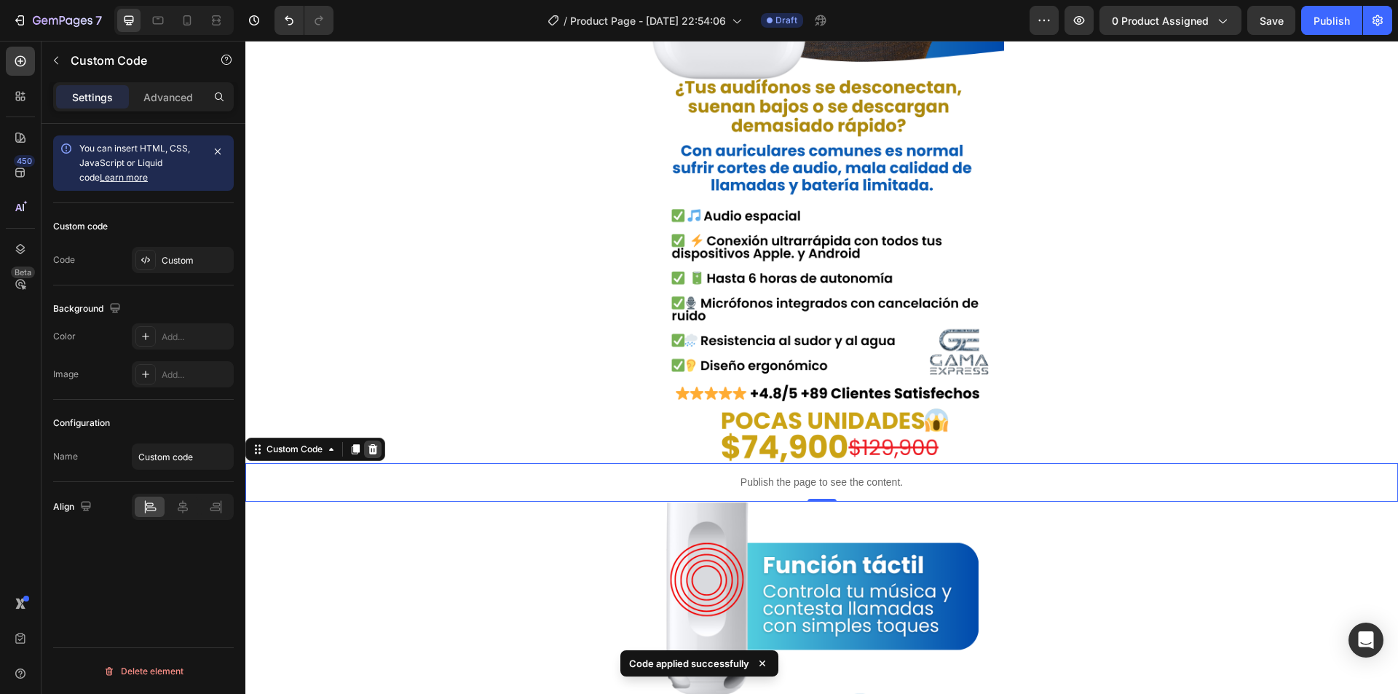
click at [379, 448] on icon at bounding box center [373, 449] width 12 height 12
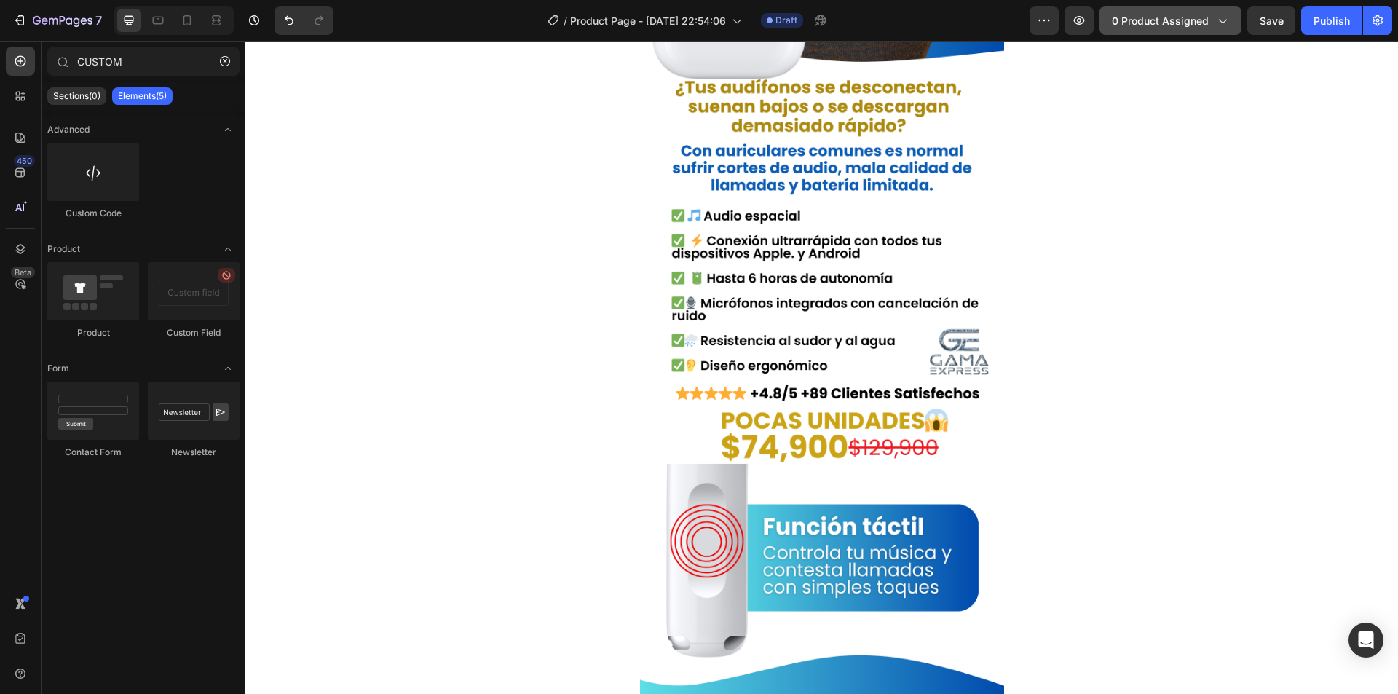
click at [1178, 23] on span "0 product assigned" at bounding box center [1160, 20] width 97 height 15
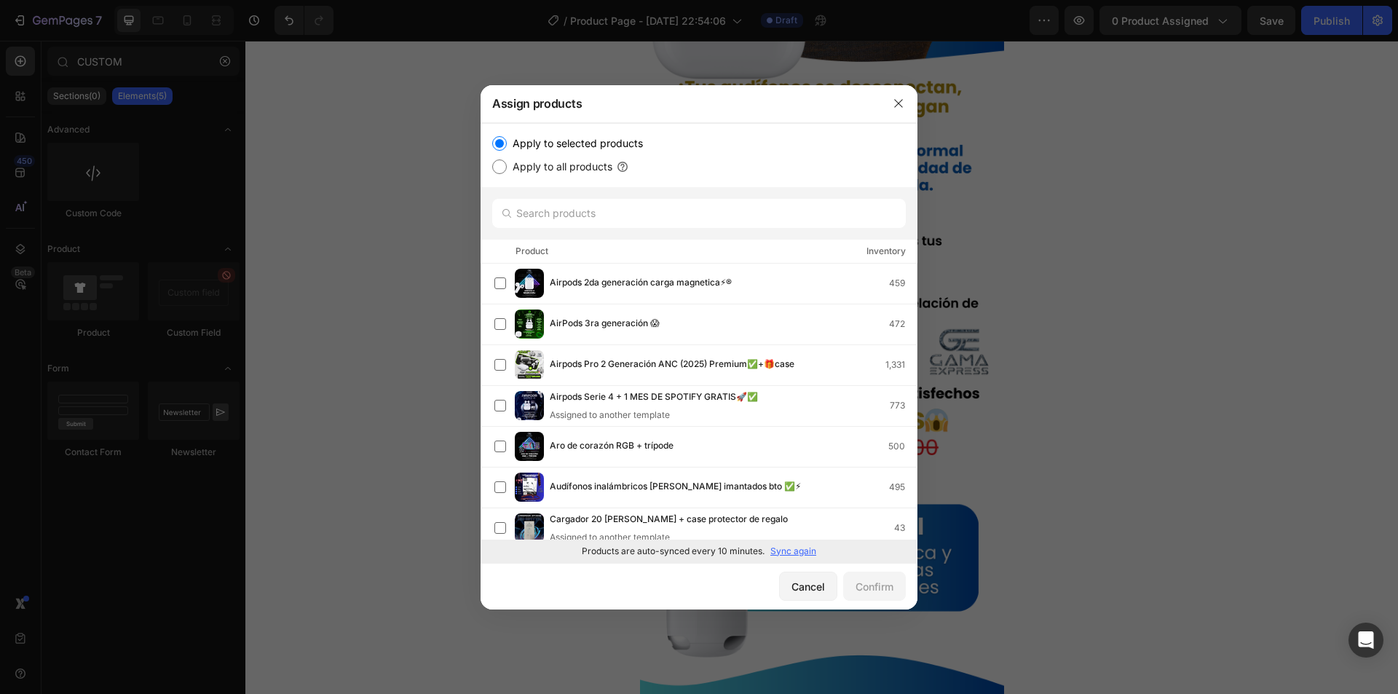
click at [785, 549] on p "Sync again" at bounding box center [793, 550] width 46 height 13
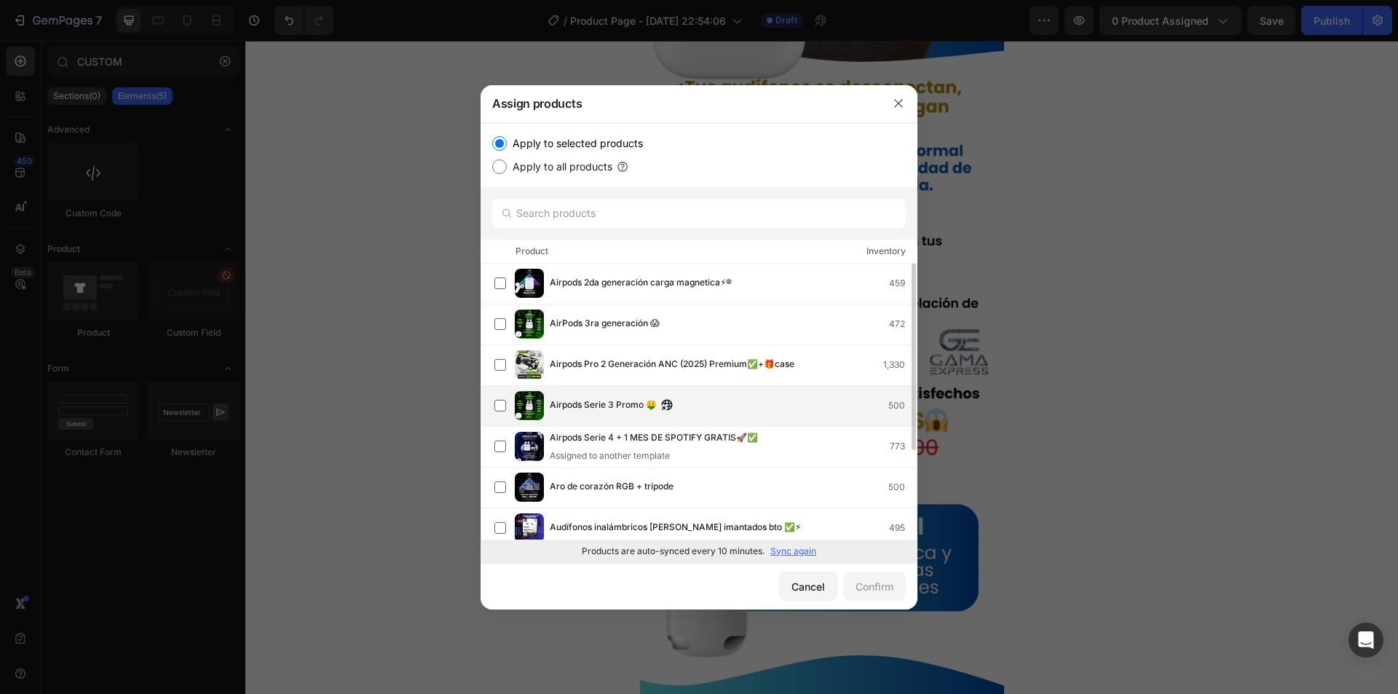
click at [682, 405] on div "Airpods Serie 3 Promo 🤑 500" at bounding box center [733, 405] width 367 height 16
click at [880, 590] on div "Confirm" at bounding box center [874, 586] width 38 height 15
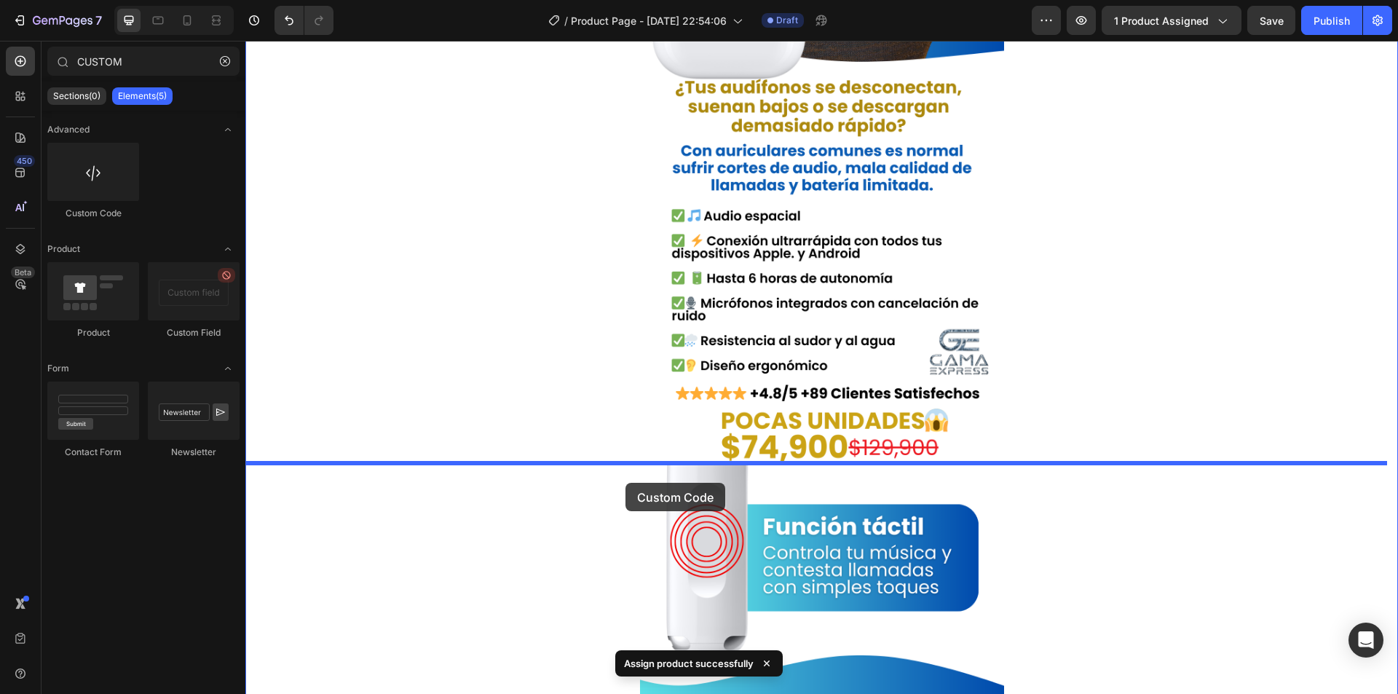
drag, startPoint x: 327, startPoint y: 210, endPoint x: 625, endPoint y: 482, distance: 403.5
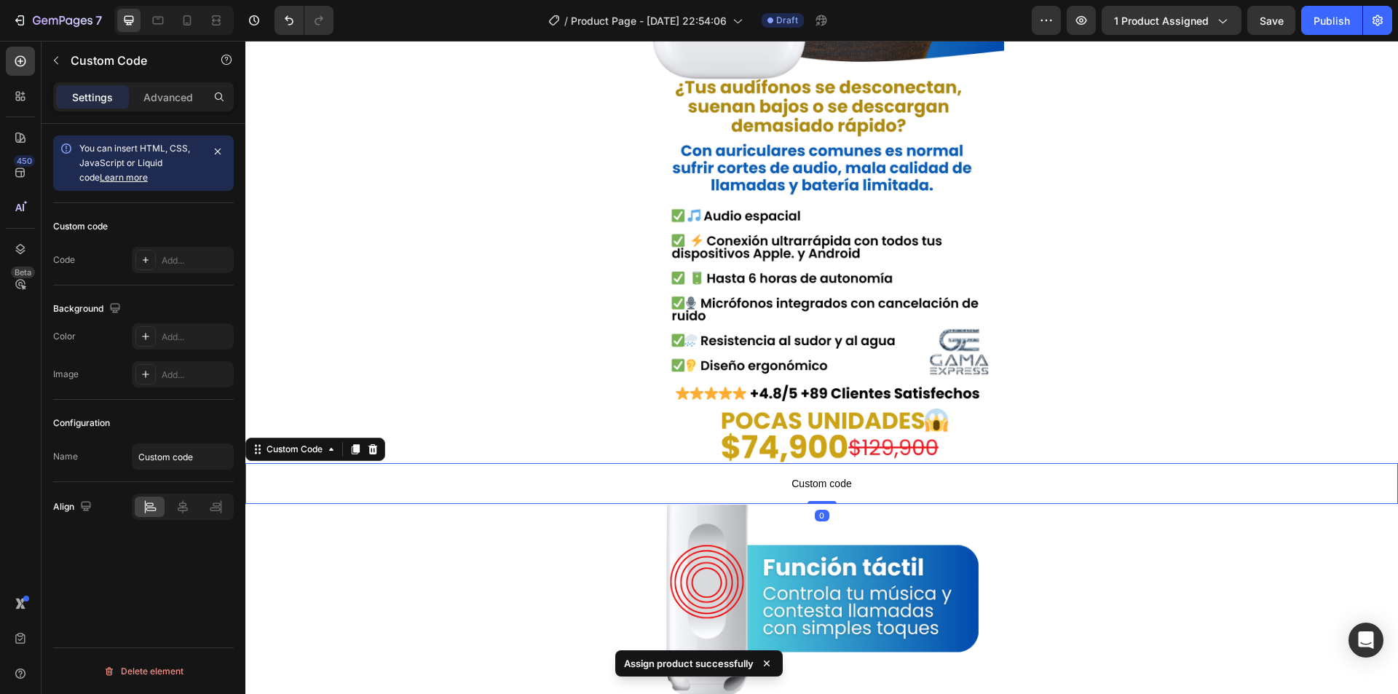
click at [624, 481] on span "Custom code" at bounding box center [821, 483] width 1152 height 17
click at [181, 255] on div "Add..." at bounding box center [196, 260] width 68 height 13
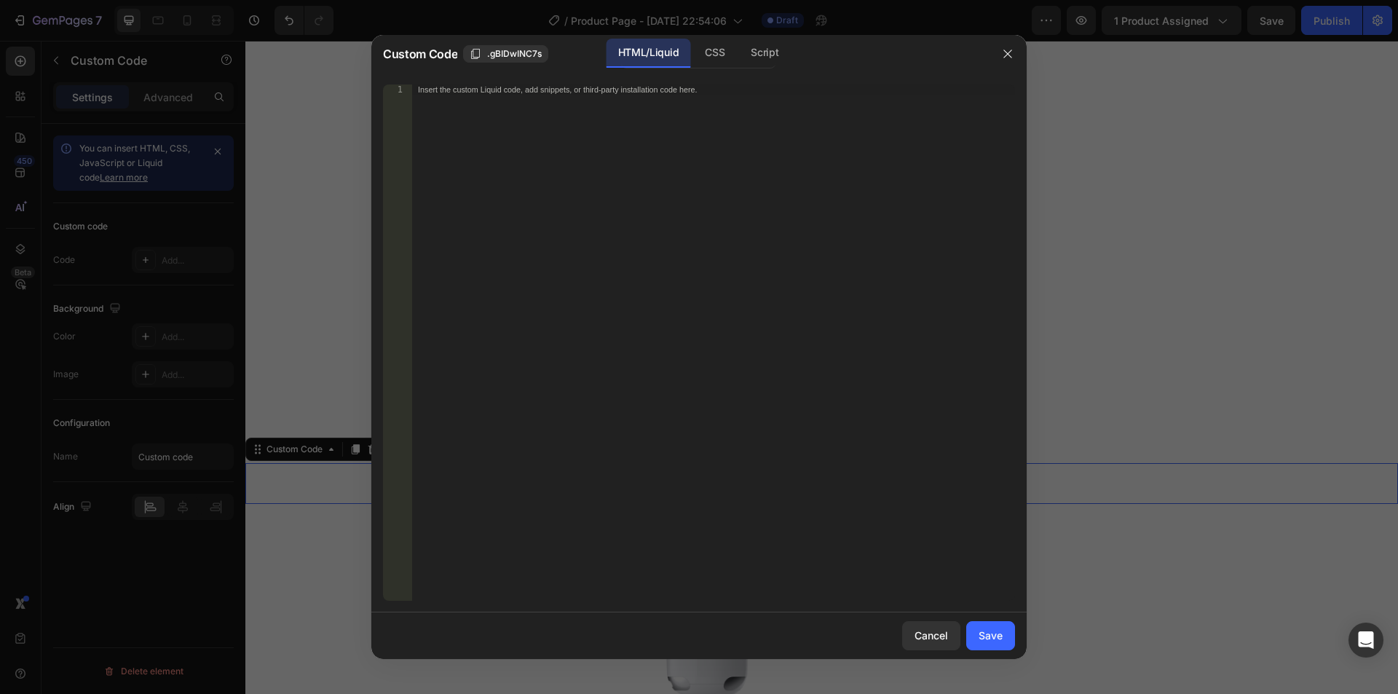
click at [548, 124] on div "Insert the custom Liquid code, add snippets, or third-party installation code h…" at bounding box center [713, 352] width 603 height 536
paste textarea "<div id="_rsi-cod-form-embed-custom-hook"></div>"
type textarea "<div id="_rsi-cod-form-embed-custom-hook"></div>"
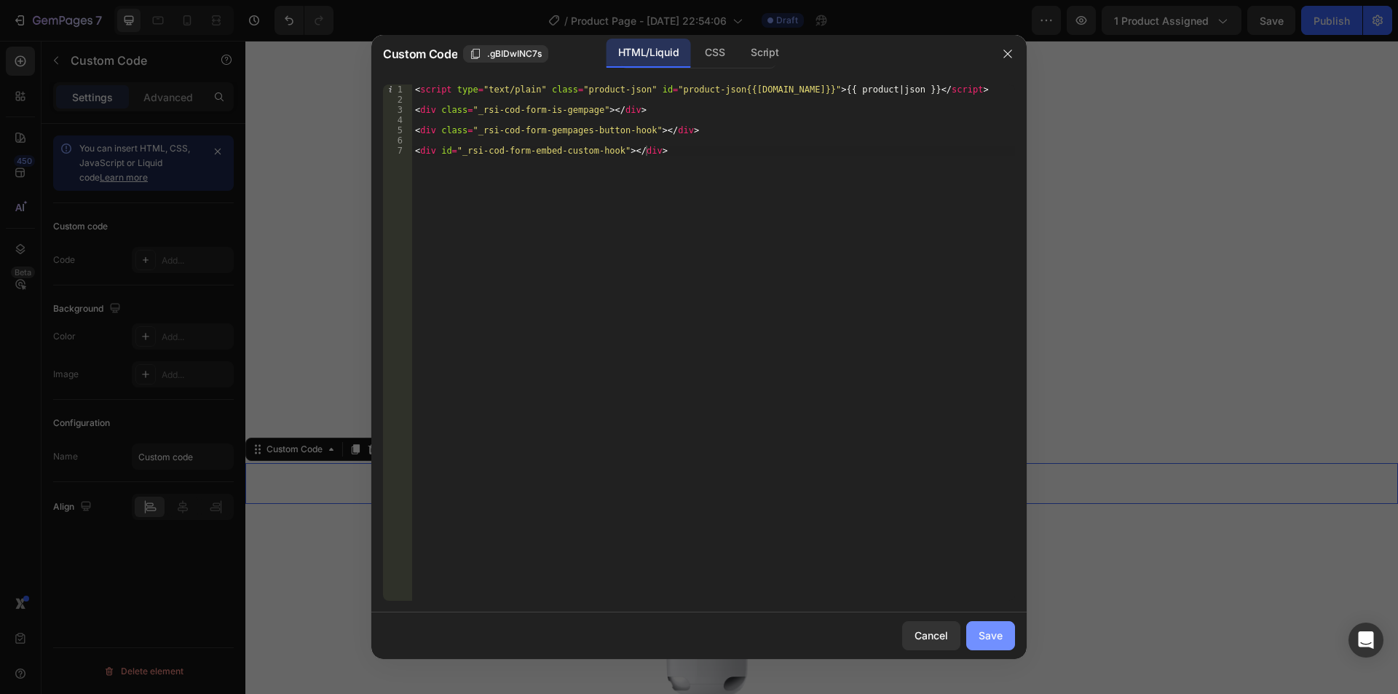
click at [987, 635] on div "Save" at bounding box center [990, 634] width 24 height 15
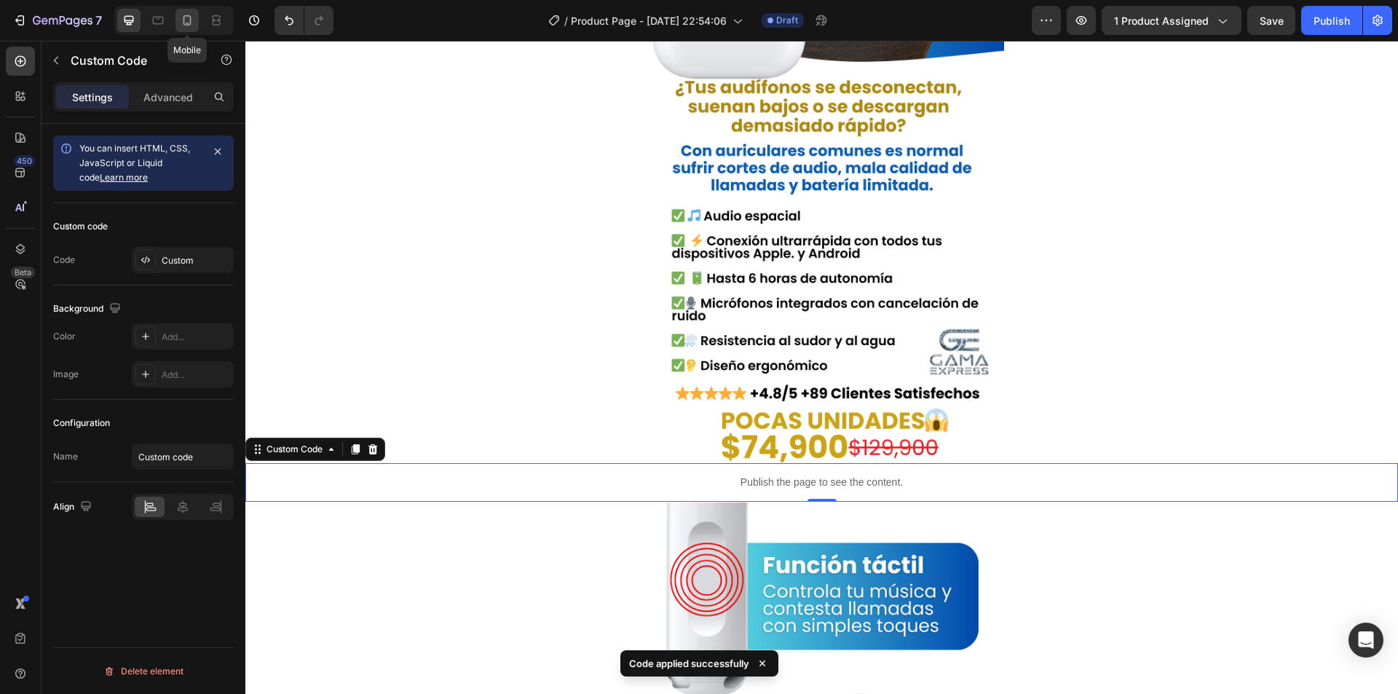
click at [182, 25] on icon at bounding box center [187, 20] width 15 height 15
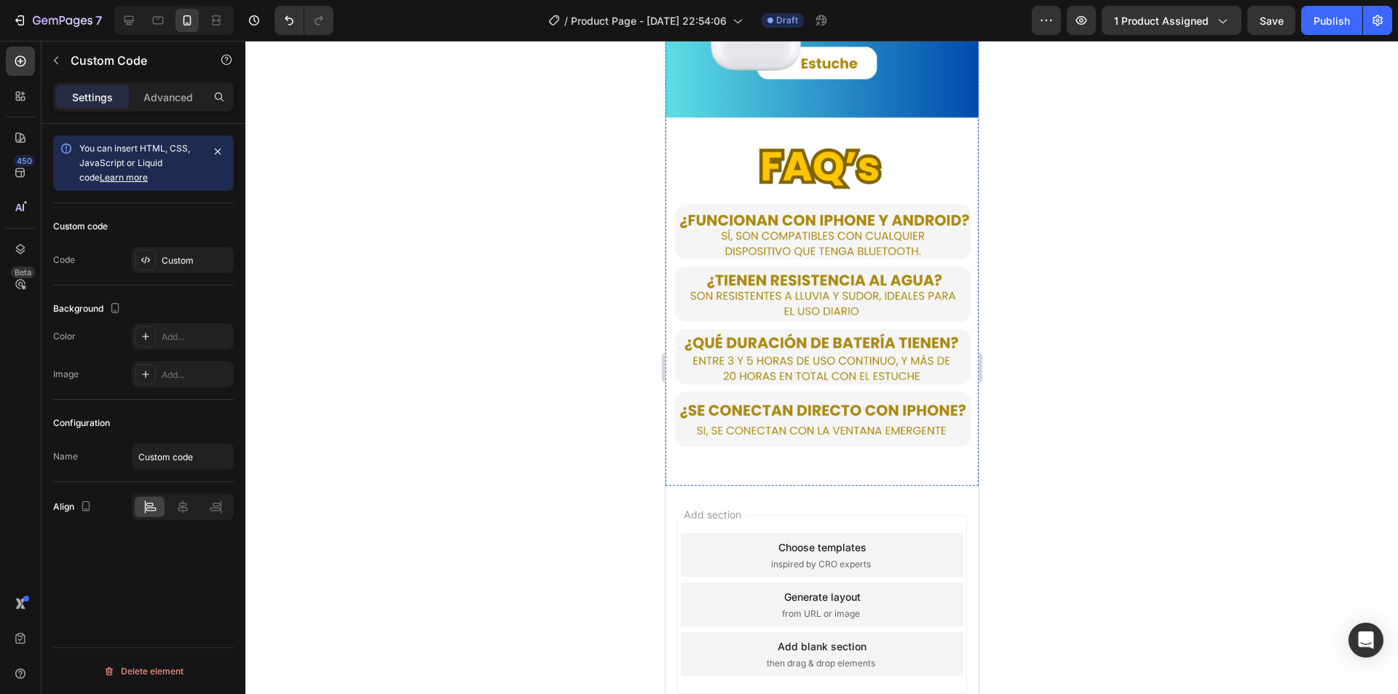
scroll to position [2476, 0]
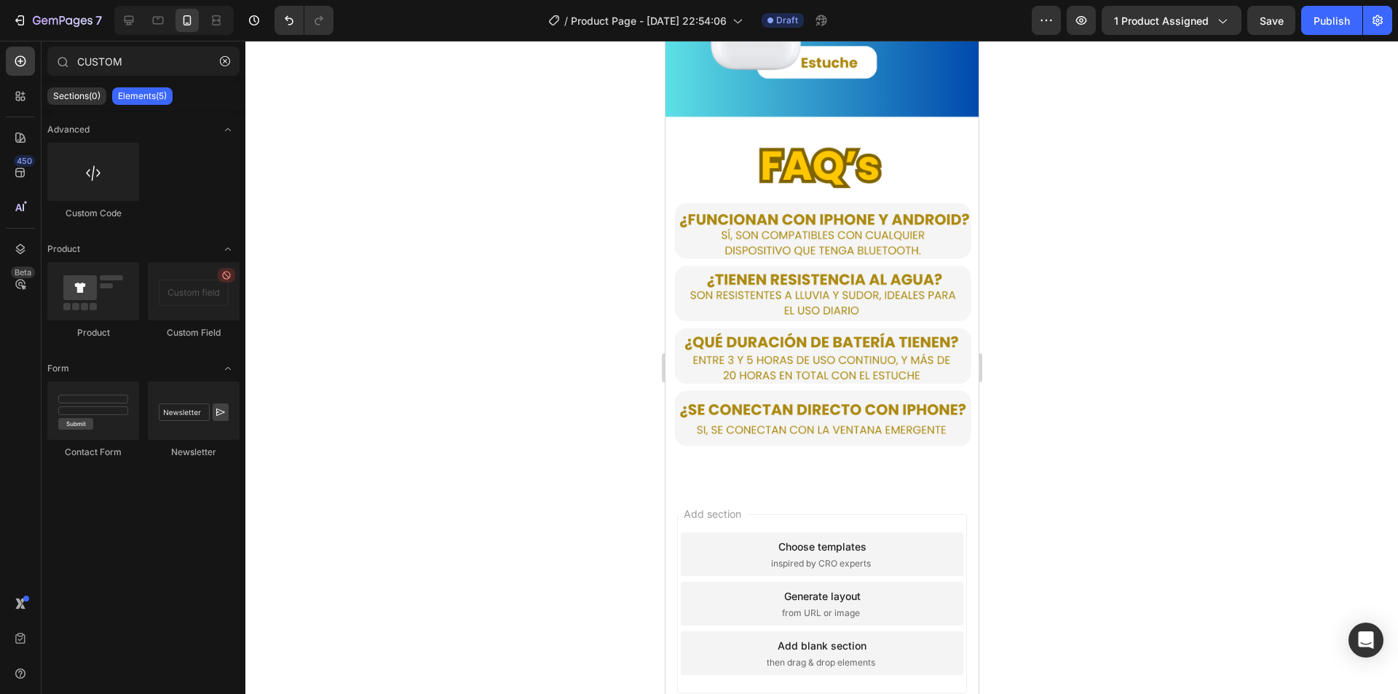
click at [777, 485] on div "Add section Choose templates inspired by CRO experts Generate layout from URL o…" at bounding box center [821, 624] width 313 height 278
click at [867, 633] on div "Add section Choose templates inspired by CRO experts Generate layout from URL o…" at bounding box center [821, 624] width 313 height 278
click at [1347, 18] on div "Publish" at bounding box center [1331, 20] width 36 height 15
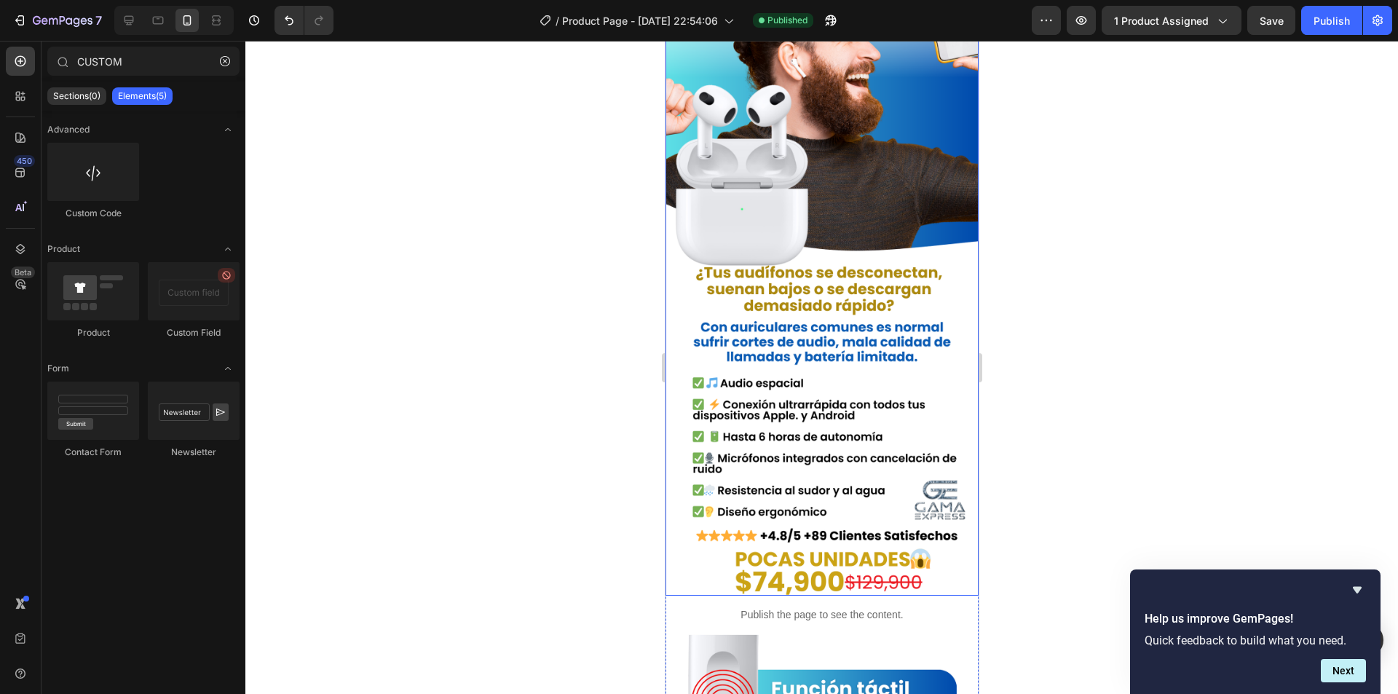
scroll to position [146, 0]
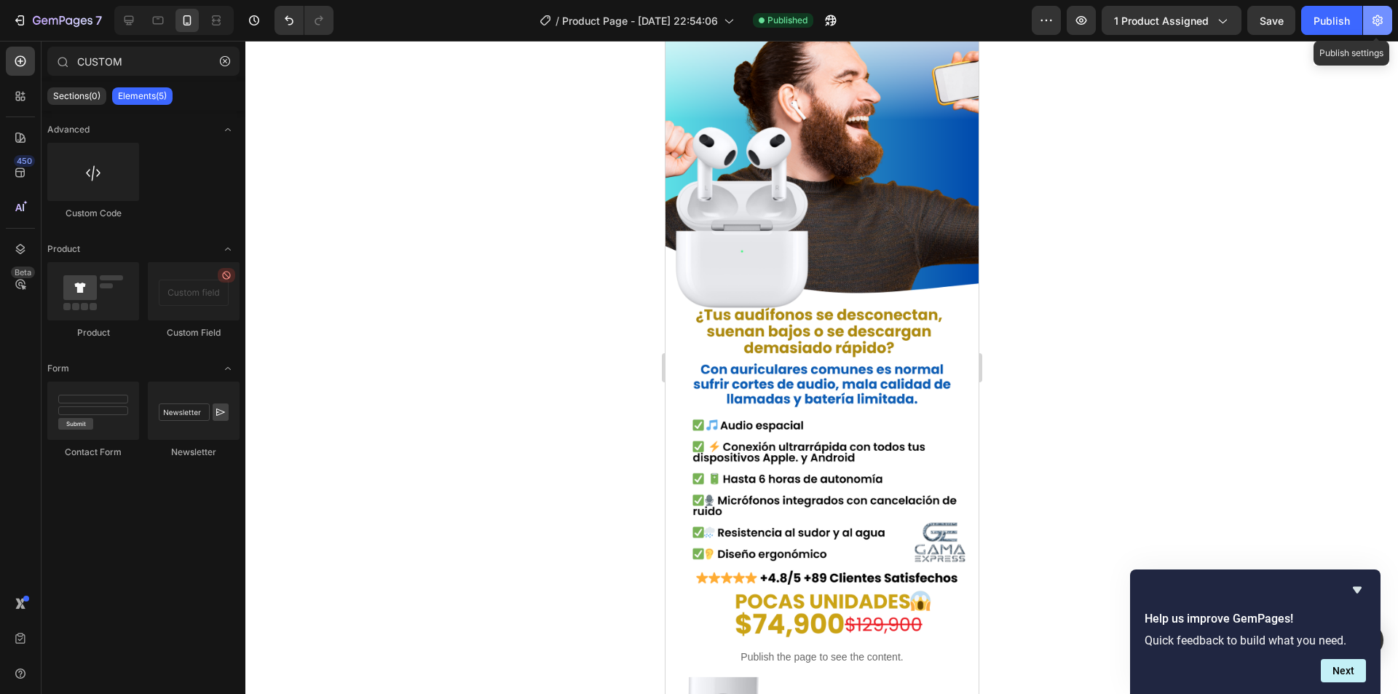
click at [1381, 23] on icon "button" at bounding box center [1377, 20] width 15 height 15
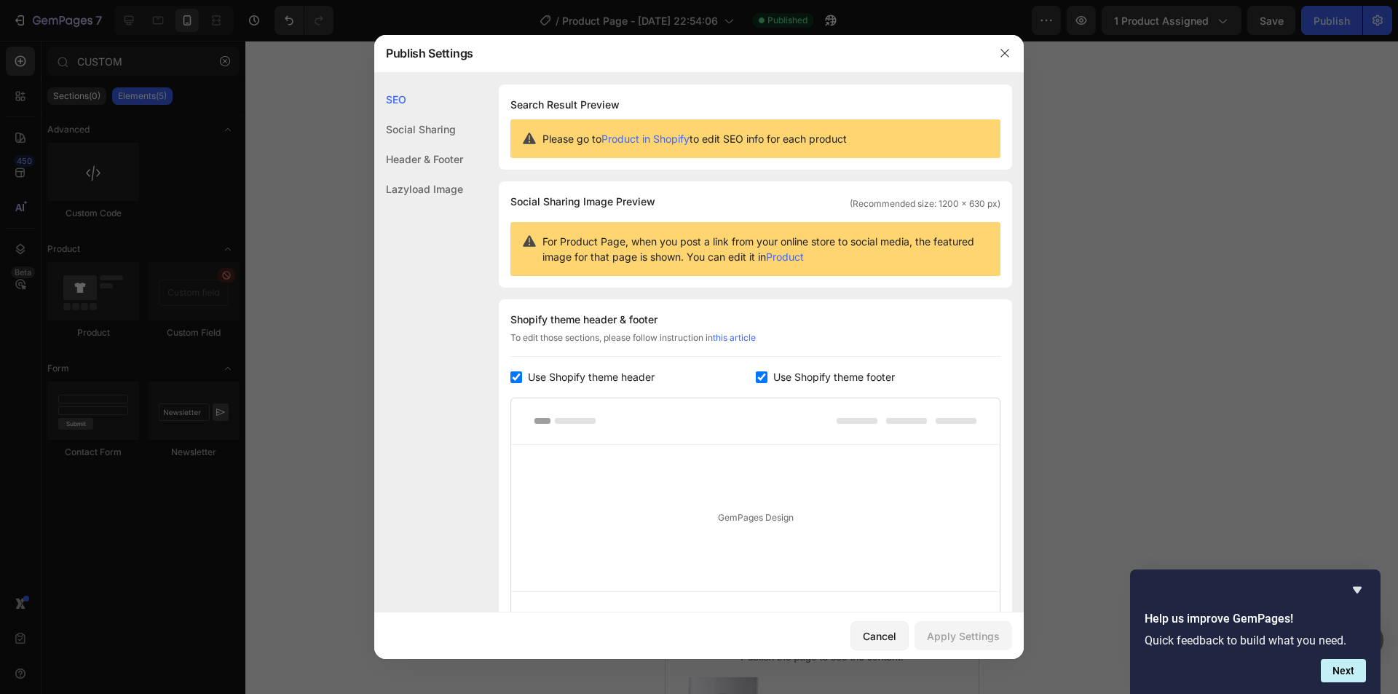
click at [520, 378] on input "checkbox" at bounding box center [516, 377] width 12 height 12
checkbox input "false"
click at [970, 646] on button "Apply Settings" at bounding box center [963, 635] width 98 height 29
